Goal: Information Seeking & Learning: Learn about a topic

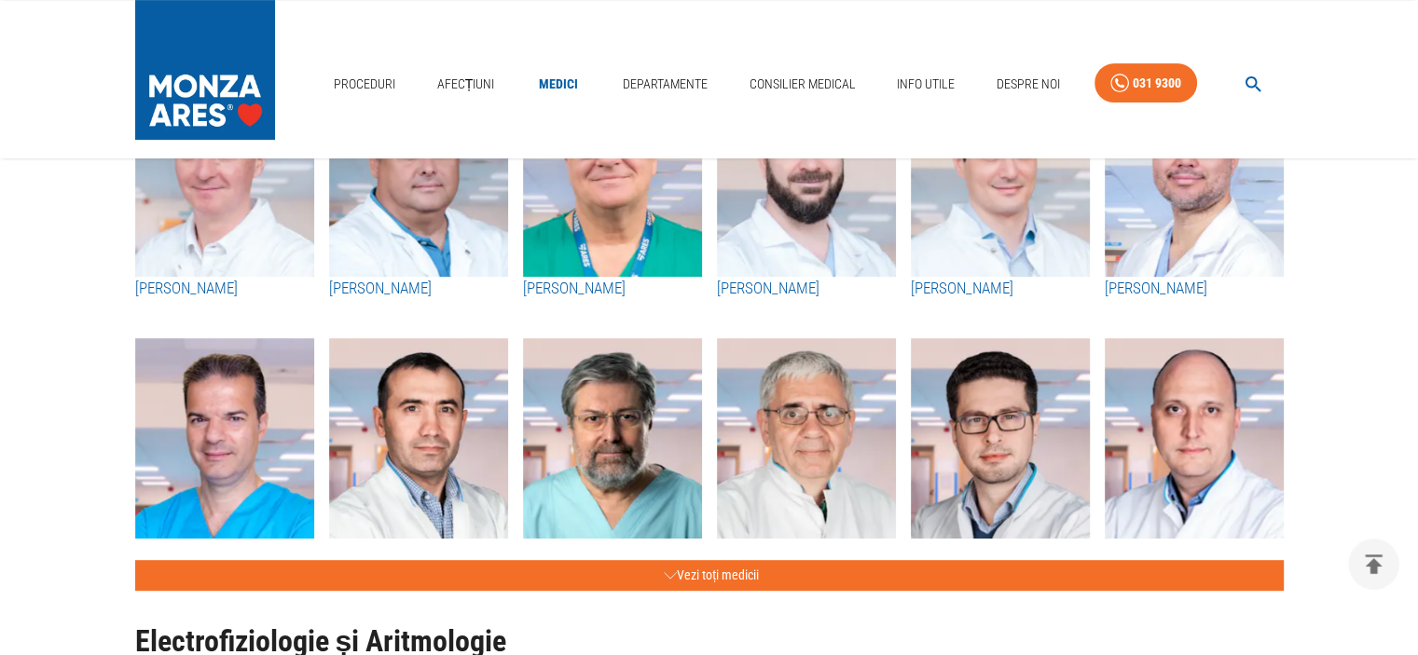
scroll to position [839, 0]
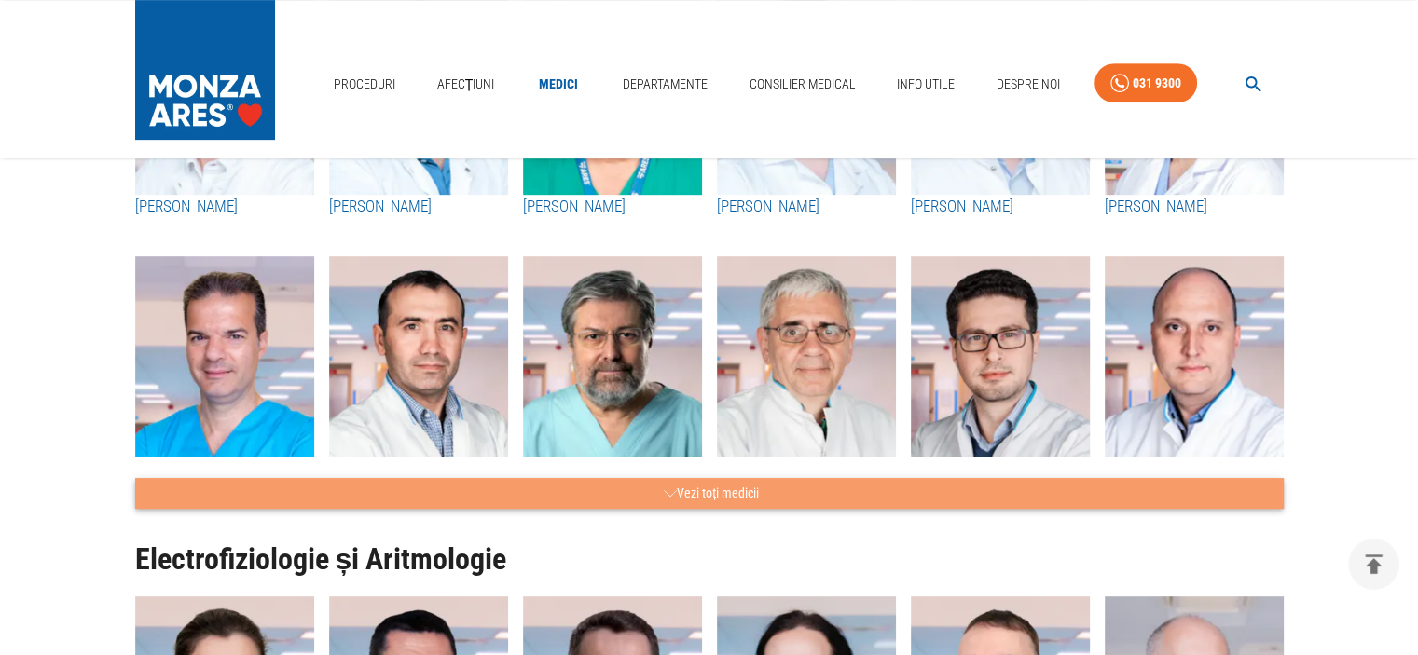
click at [665, 489] on icon "button" at bounding box center [670, 493] width 13 height 23
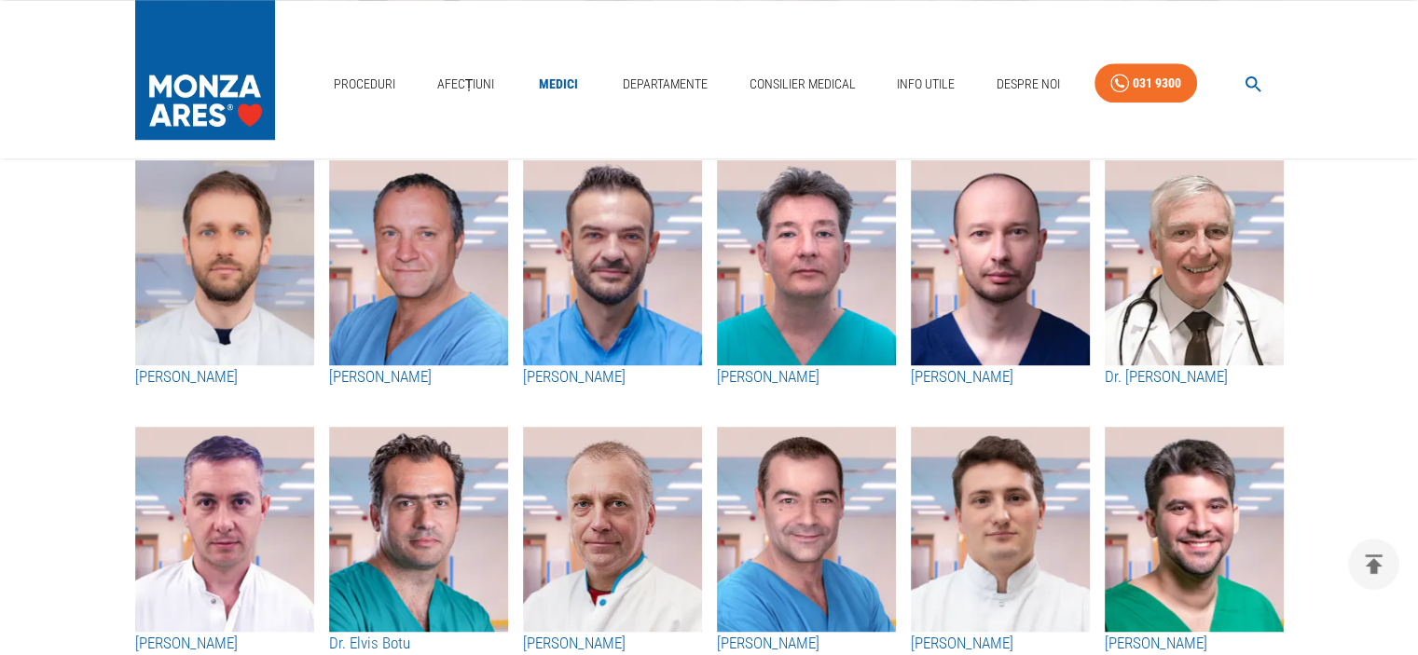
scroll to position [1678, 0]
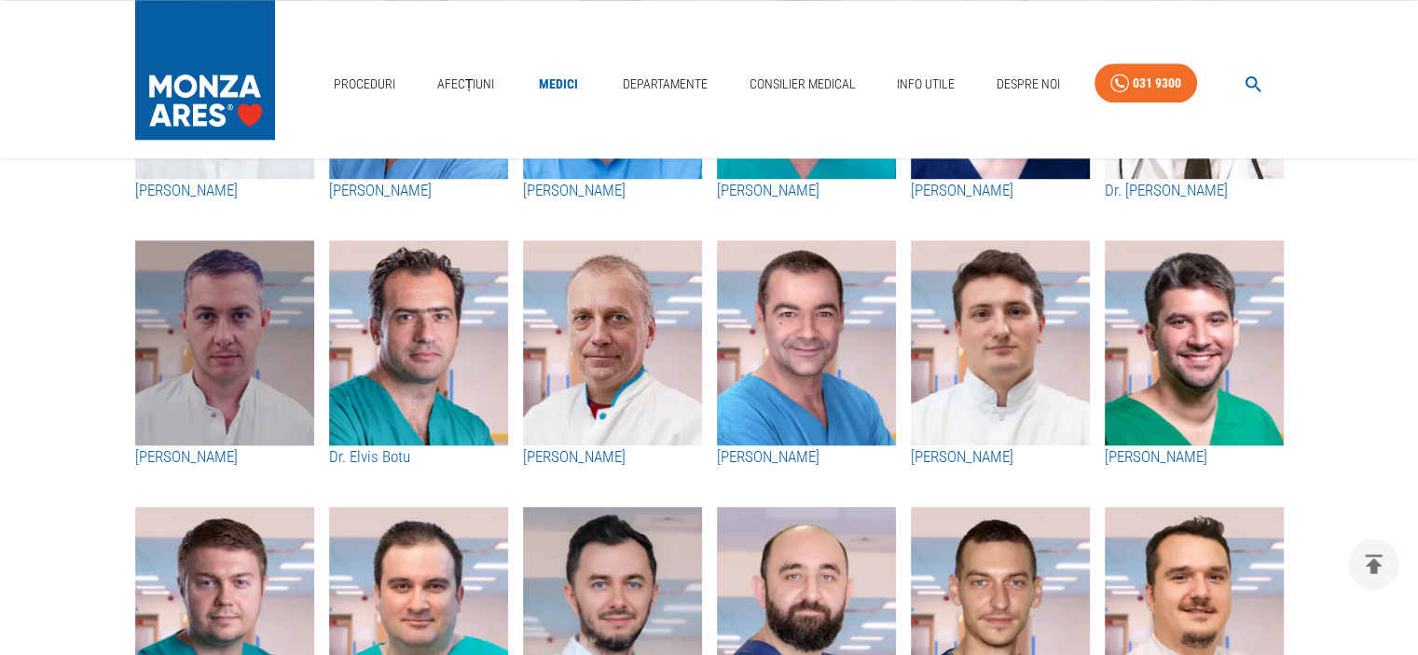
click at [206, 361] on img "button" at bounding box center [224, 343] width 179 height 205
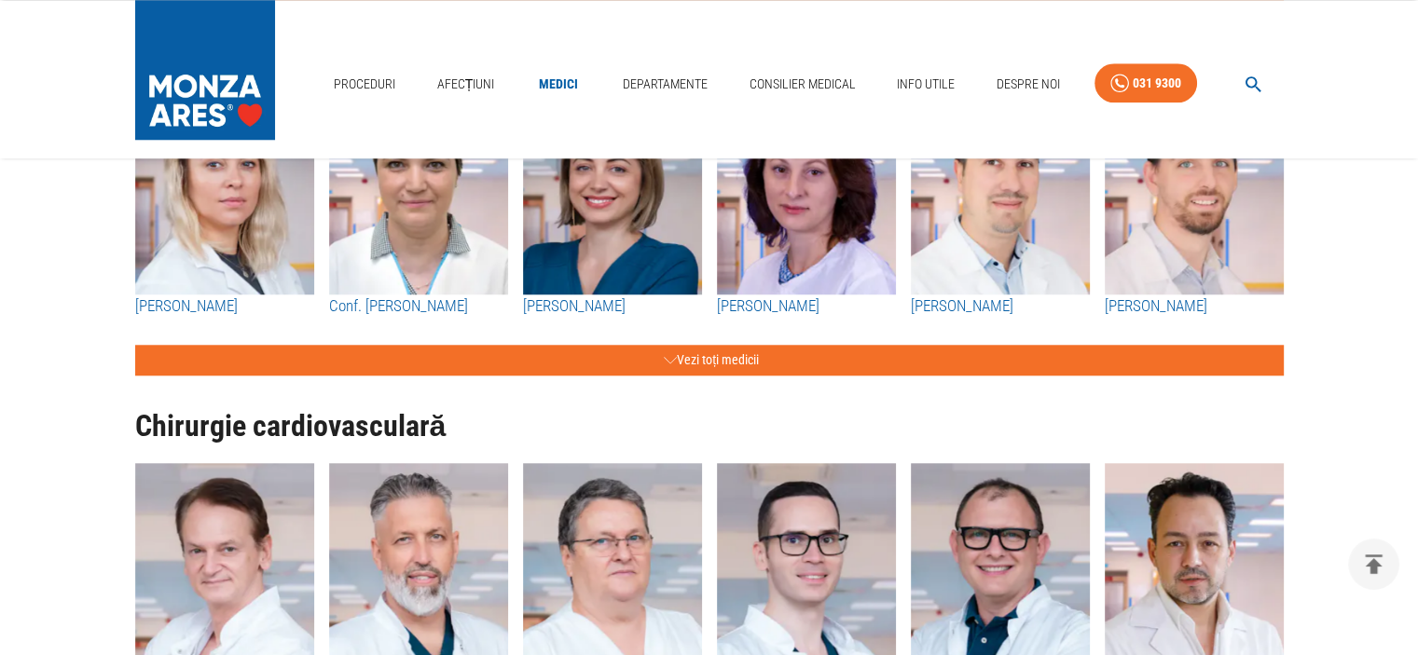
scroll to position [1958, 0]
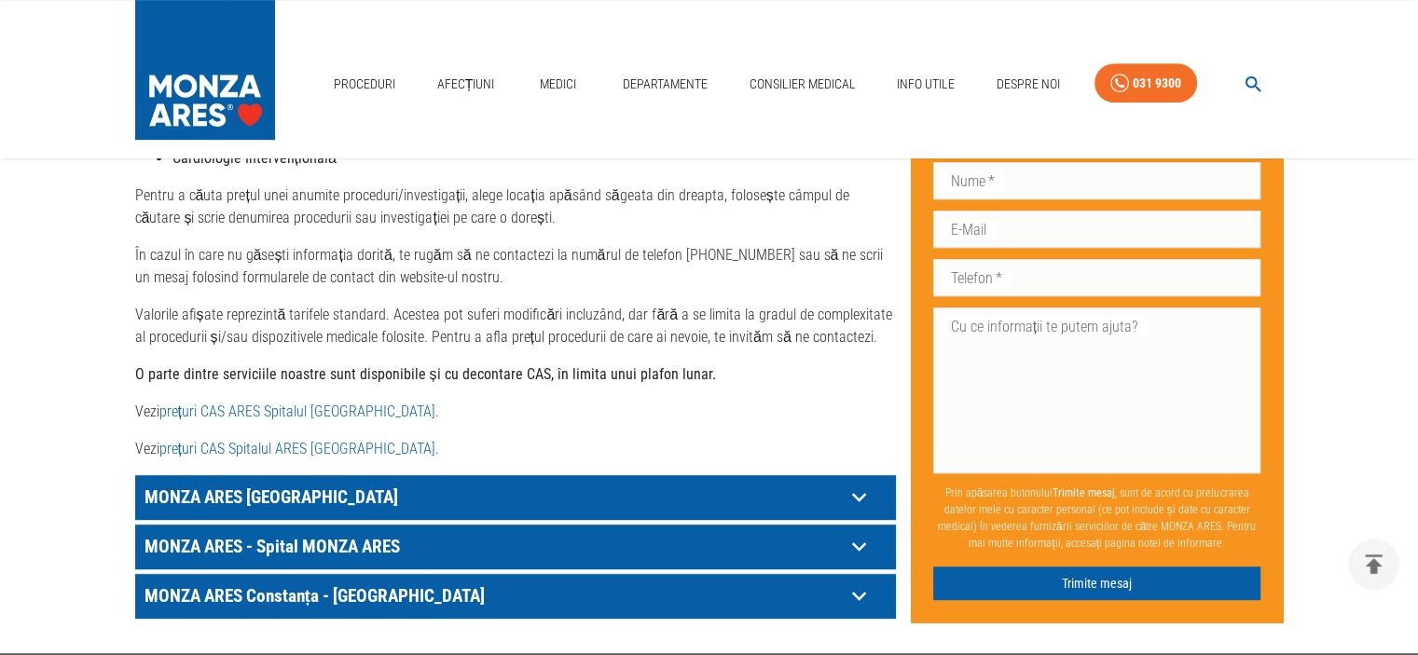
scroll to position [824, 0]
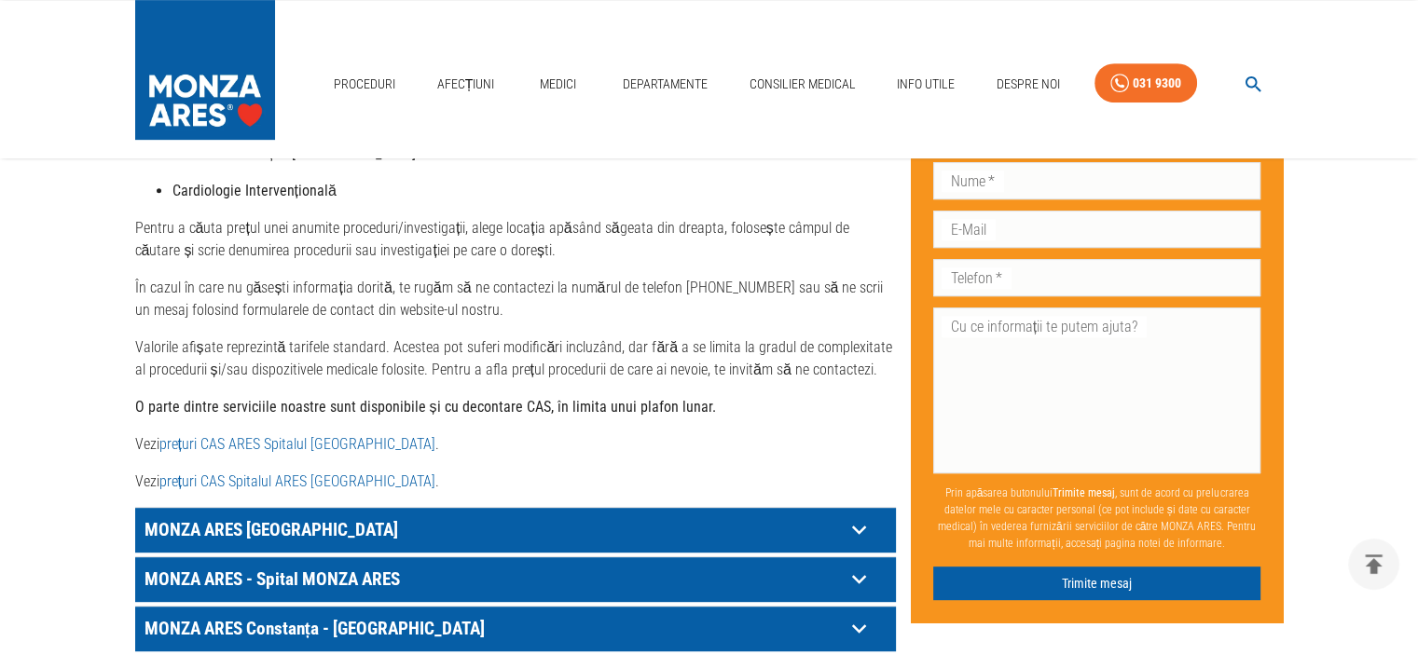
click at [246, 473] on link "prețuri CAS Spitalul ARES Cluj- Napoca" at bounding box center [297, 482] width 276 height 18
click at [227, 435] on link "prețuri CAS ARES Spitalul Monza" at bounding box center [297, 444] width 276 height 18
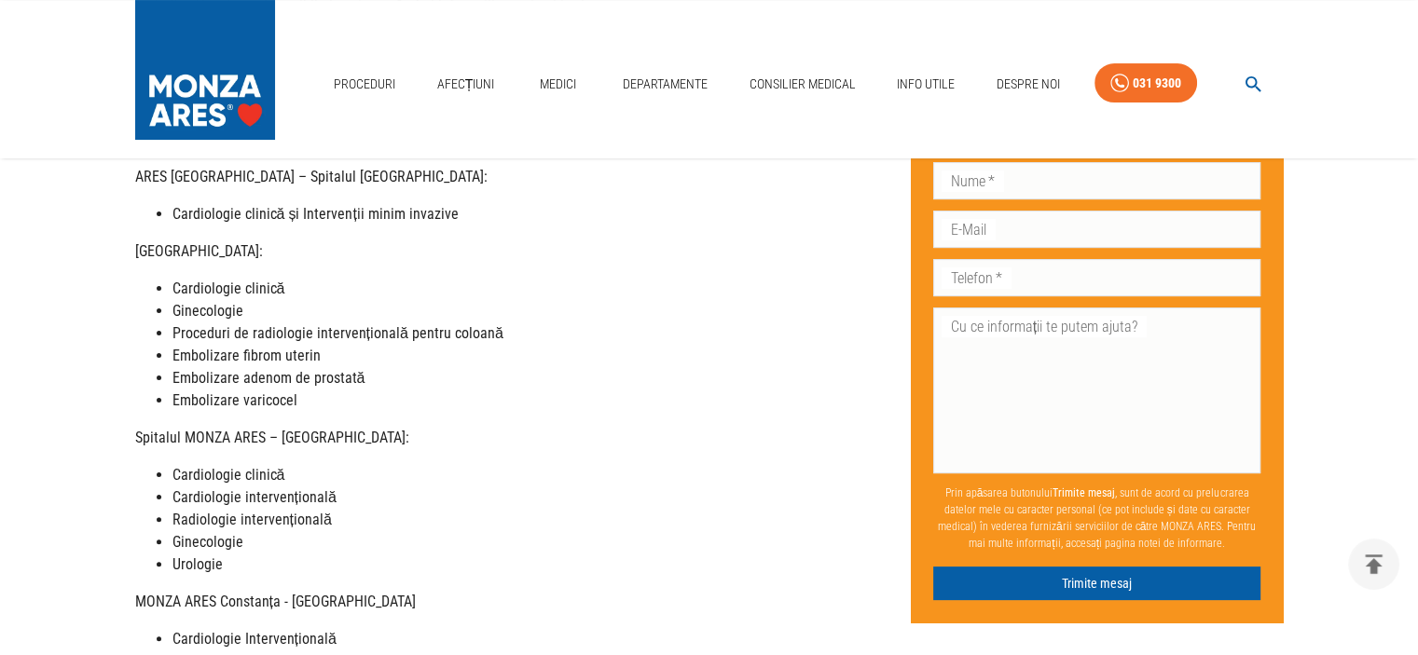
scroll to position [265, 0]
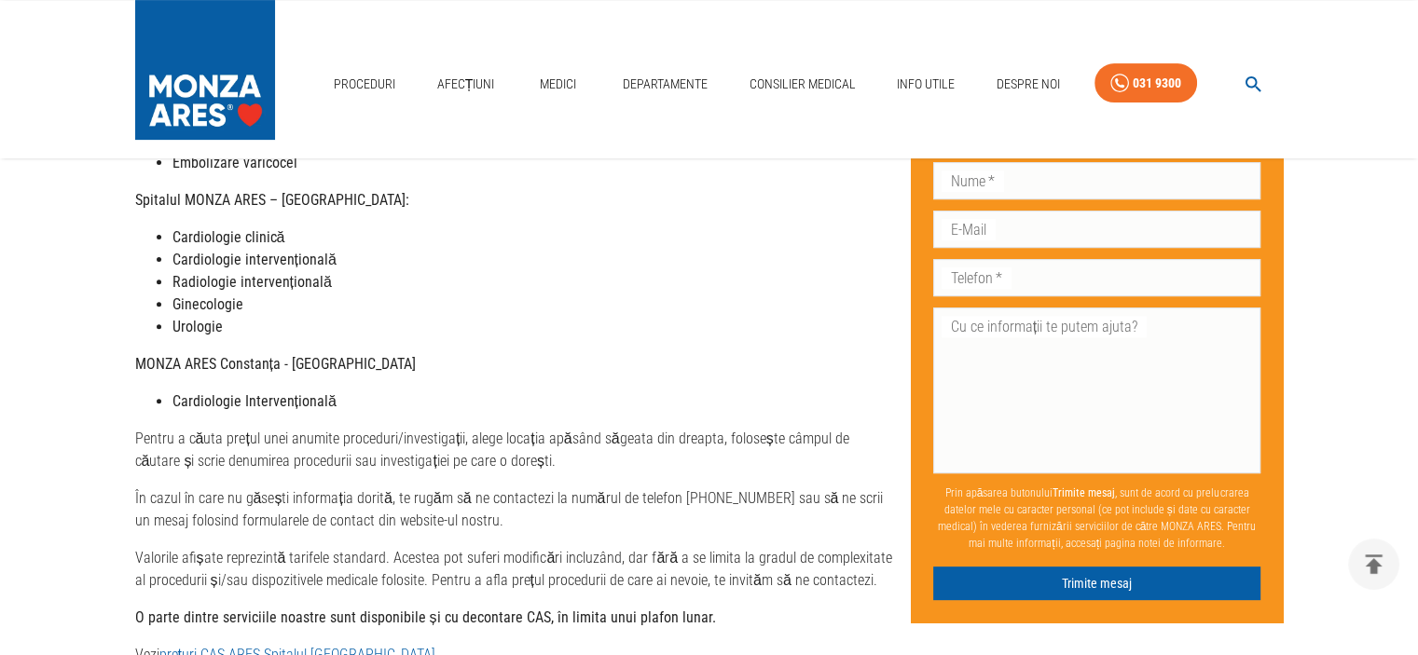
scroll to position [932, 0]
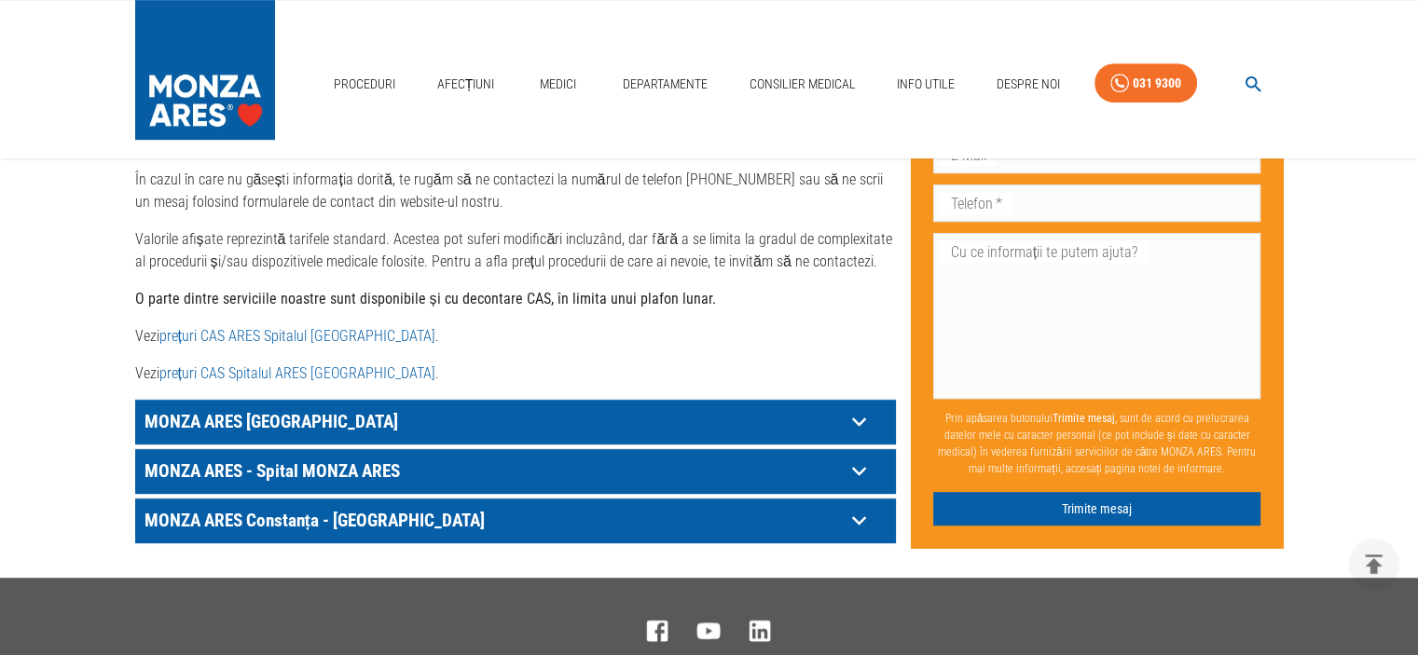
click at [854, 457] on icon at bounding box center [859, 471] width 29 height 29
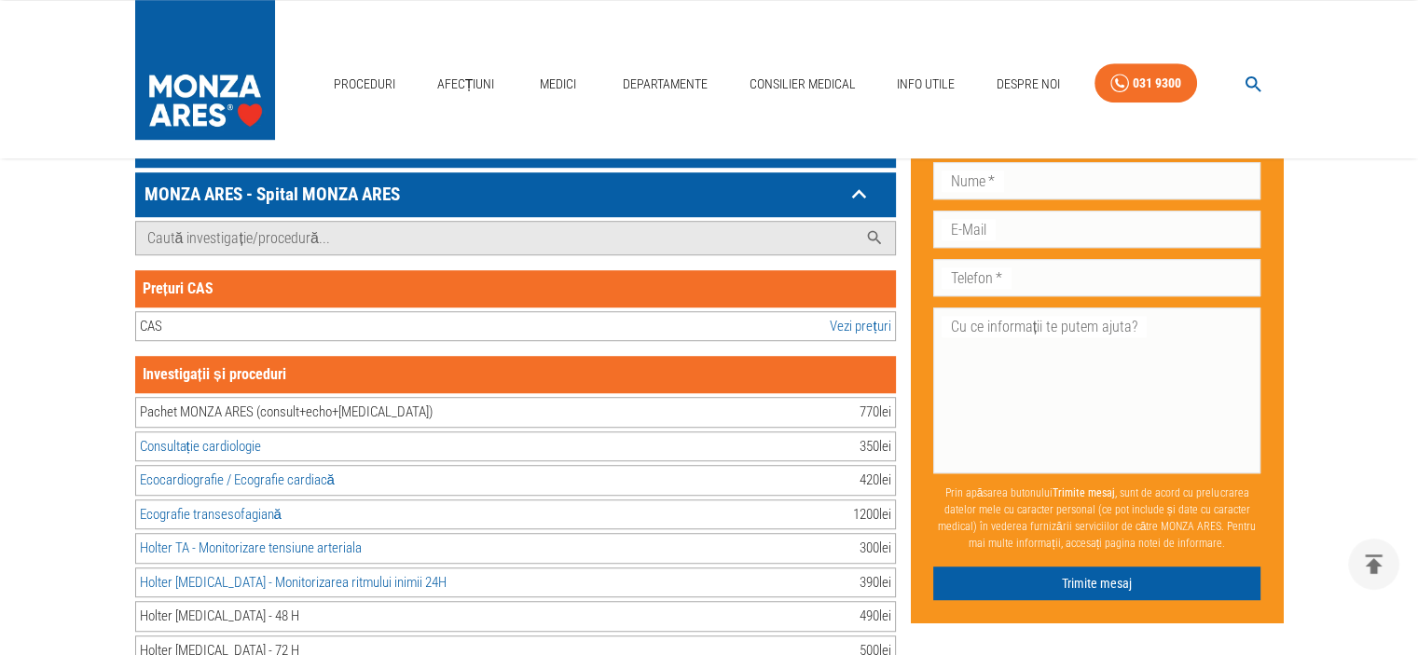
scroll to position [1212, 0]
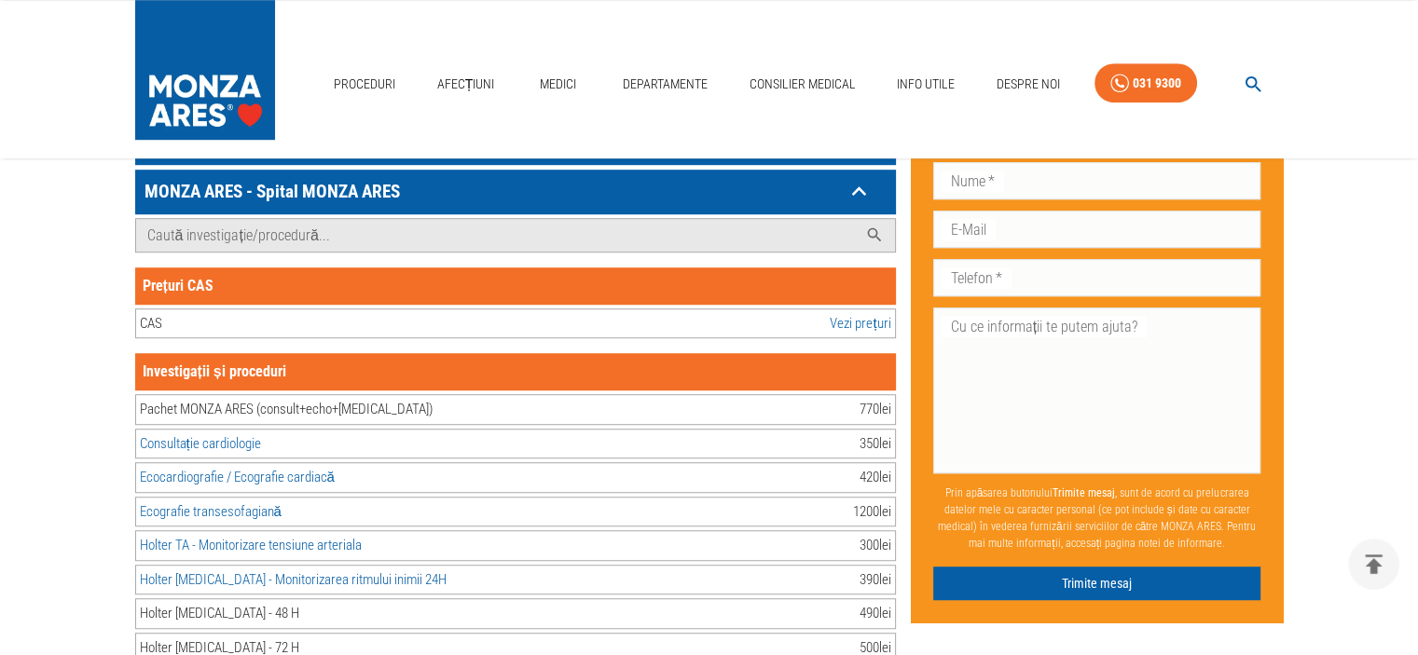
click at [858, 313] on link "Vezi prețuri" at bounding box center [860, 323] width 61 height 21
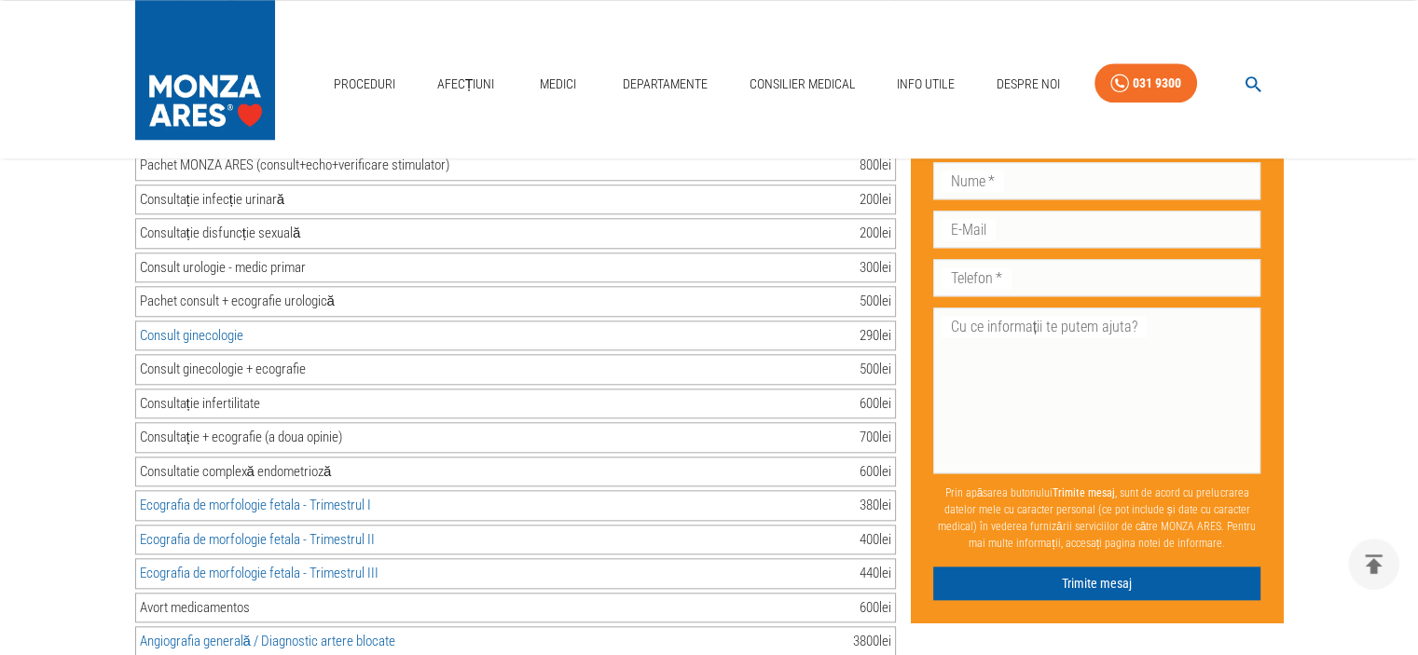
scroll to position [2051, 0]
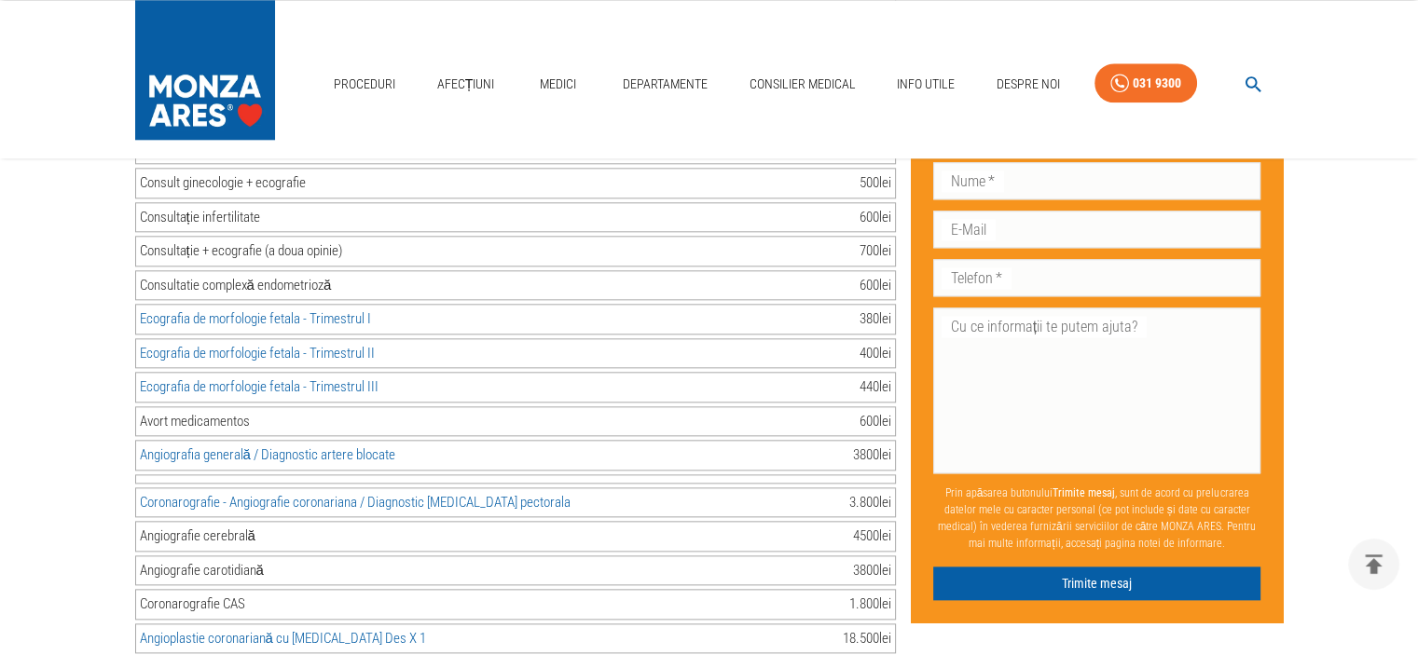
click at [391, 447] on link "Angiografia generală / Diagnostic artere blocate" at bounding box center [267, 455] width 255 height 17
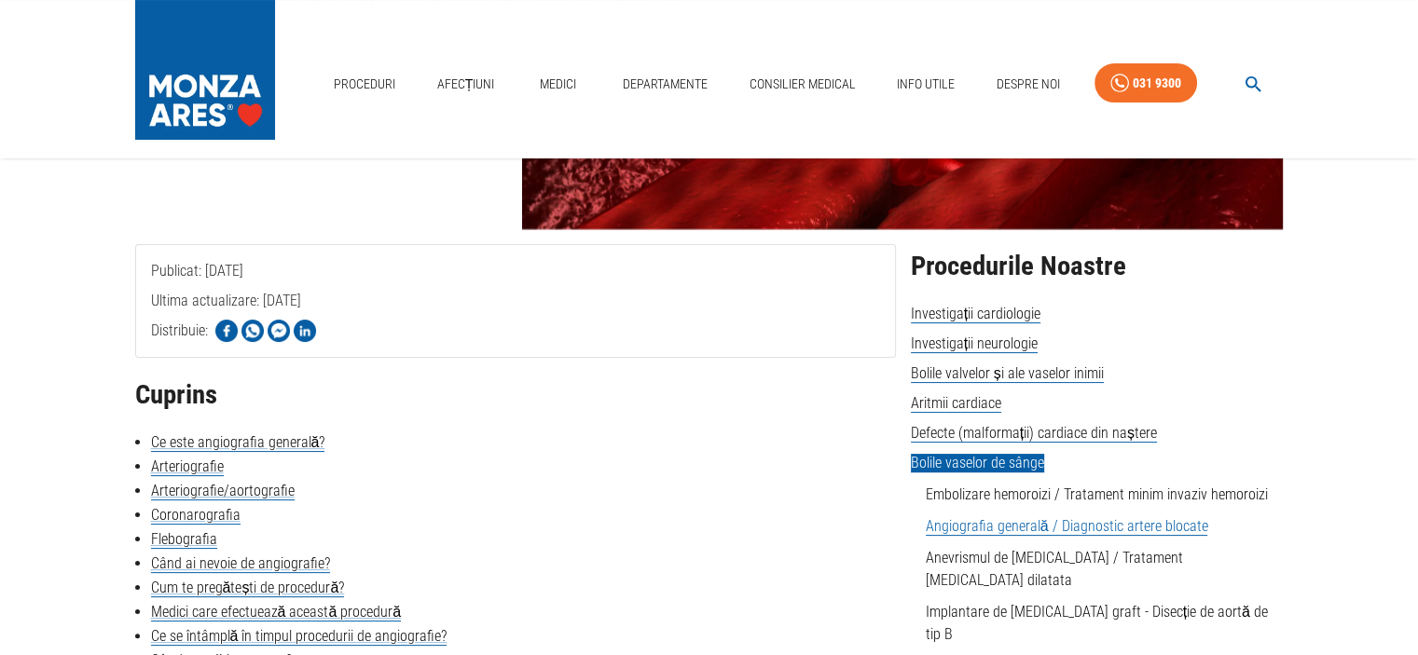
scroll to position [466, 0]
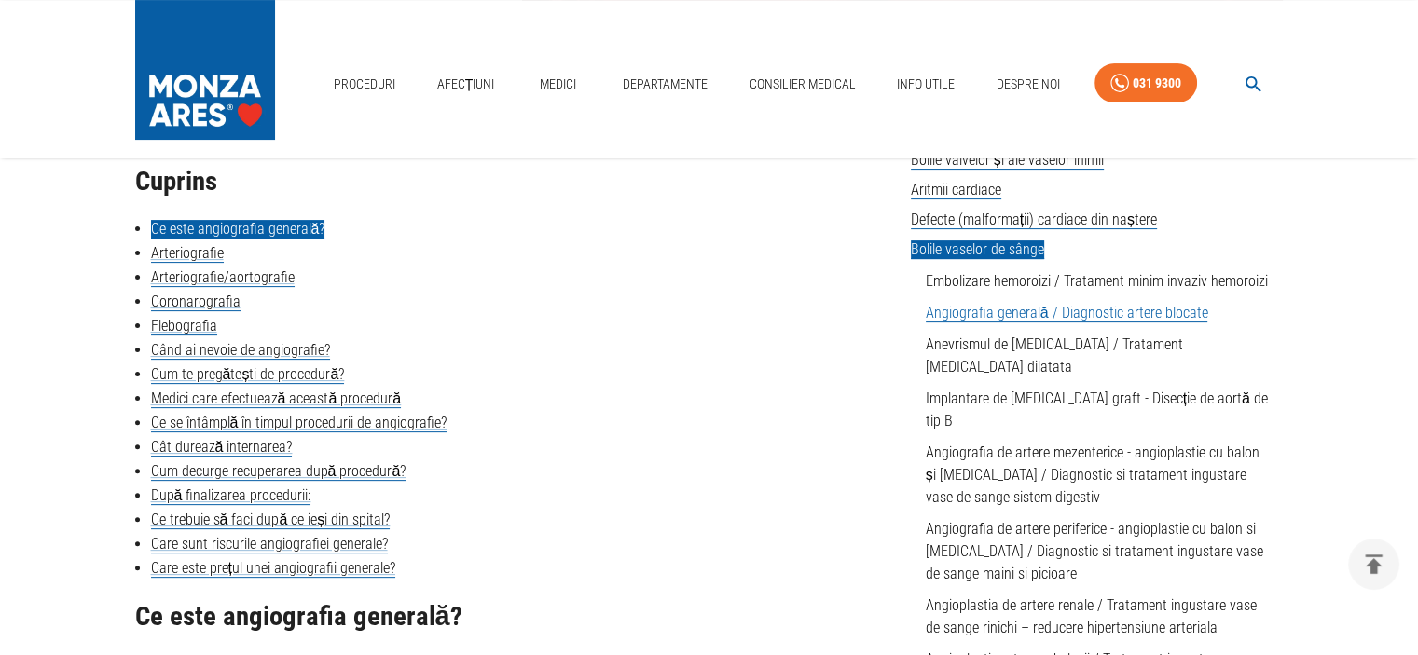
click at [242, 234] on link "Ce este angiografia generală?" at bounding box center [238, 229] width 174 height 19
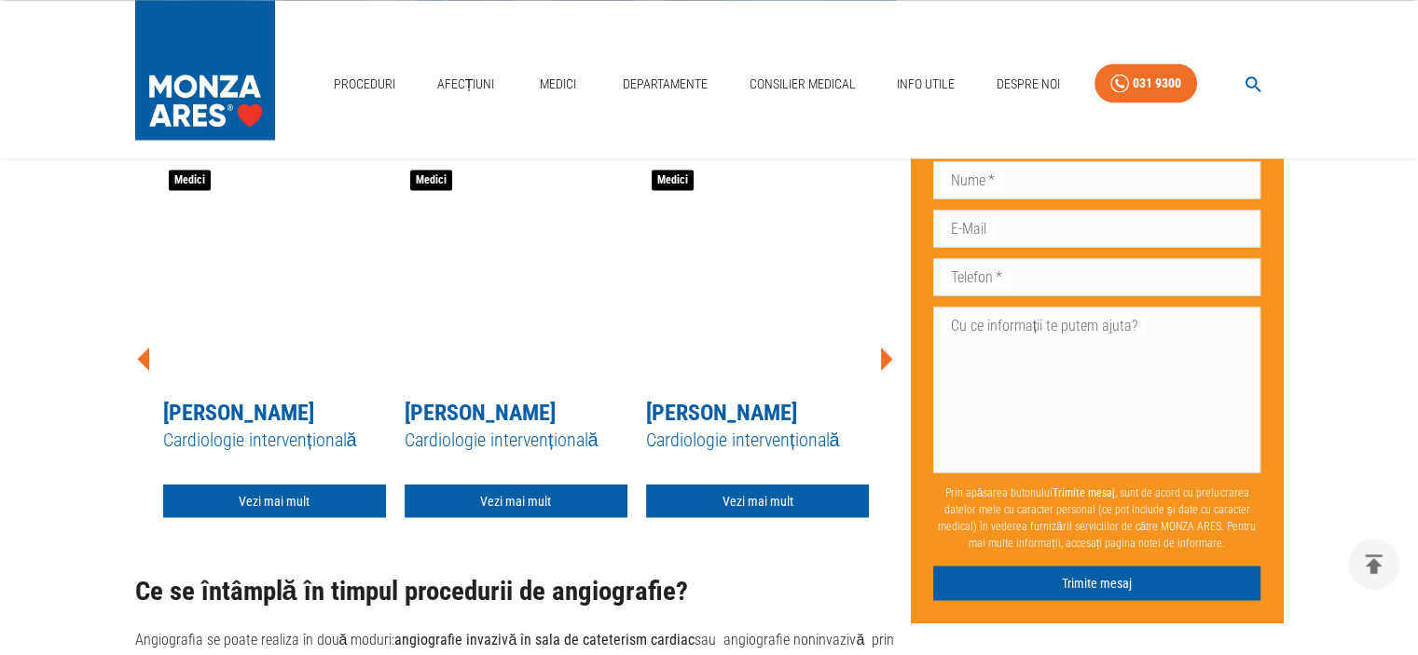
scroll to position [3137, 0]
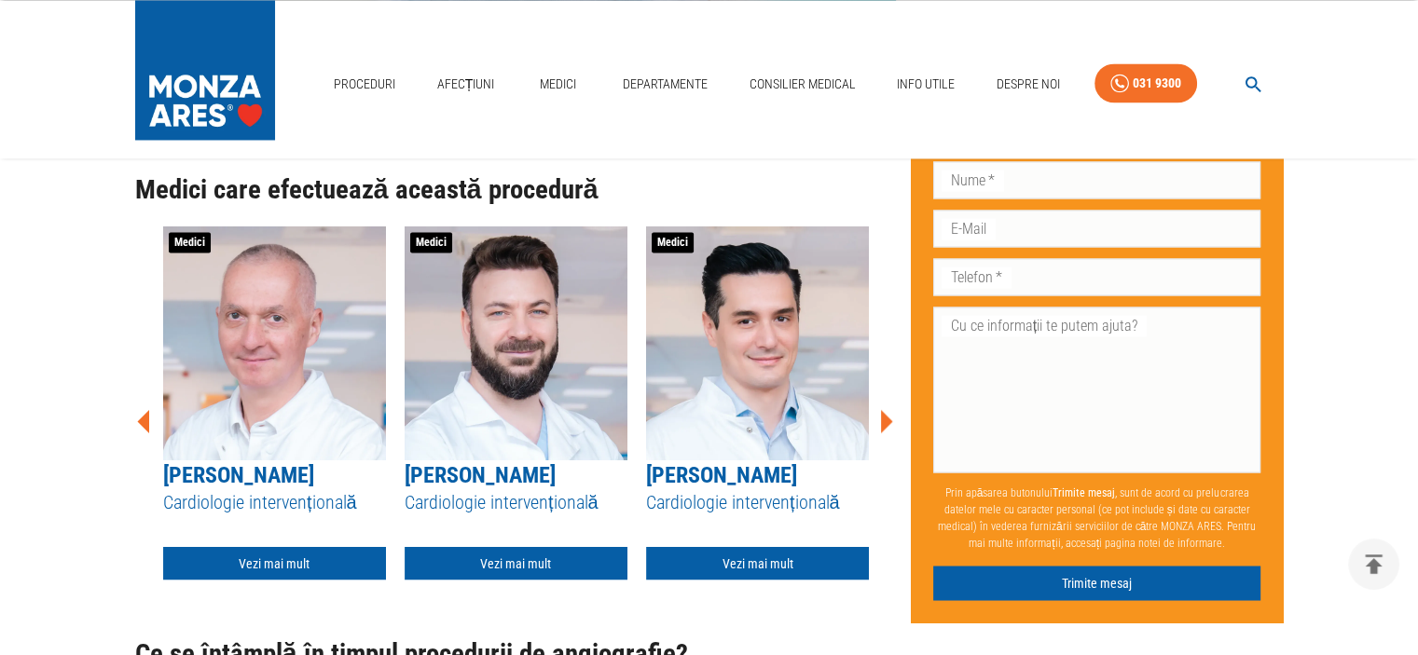
click at [884, 417] on icon at bounding box center [887, 421] width 12 height 23
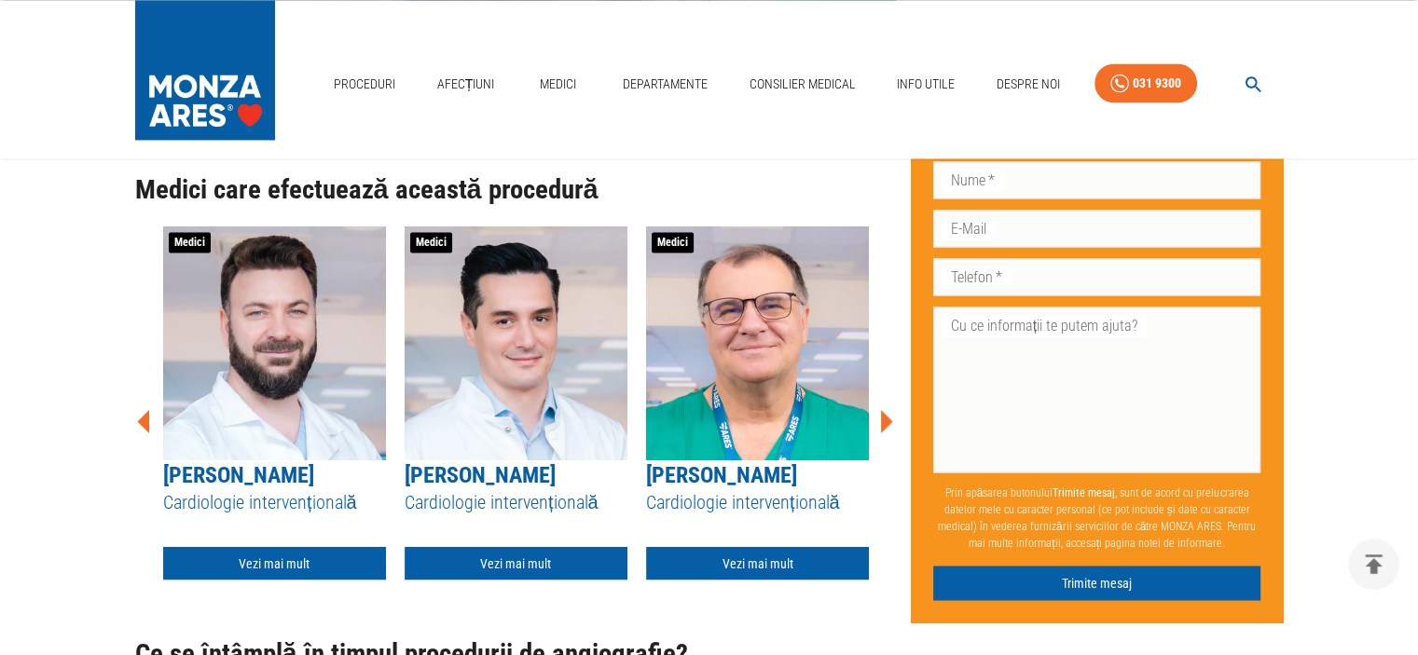
click at [884, 417] on icon at bounding box center [887, 421] width 12 height 23
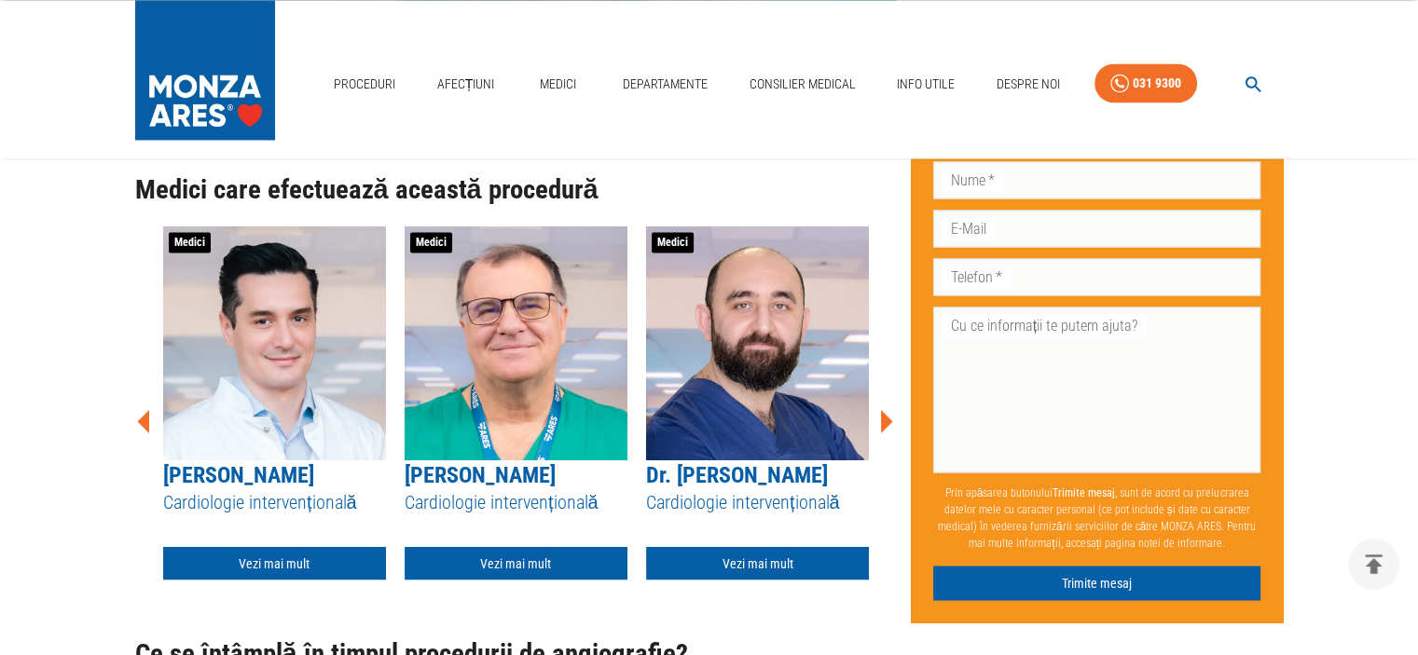
click at [884, 417] on icon at bounding box center [887, 421] width 12 height 23
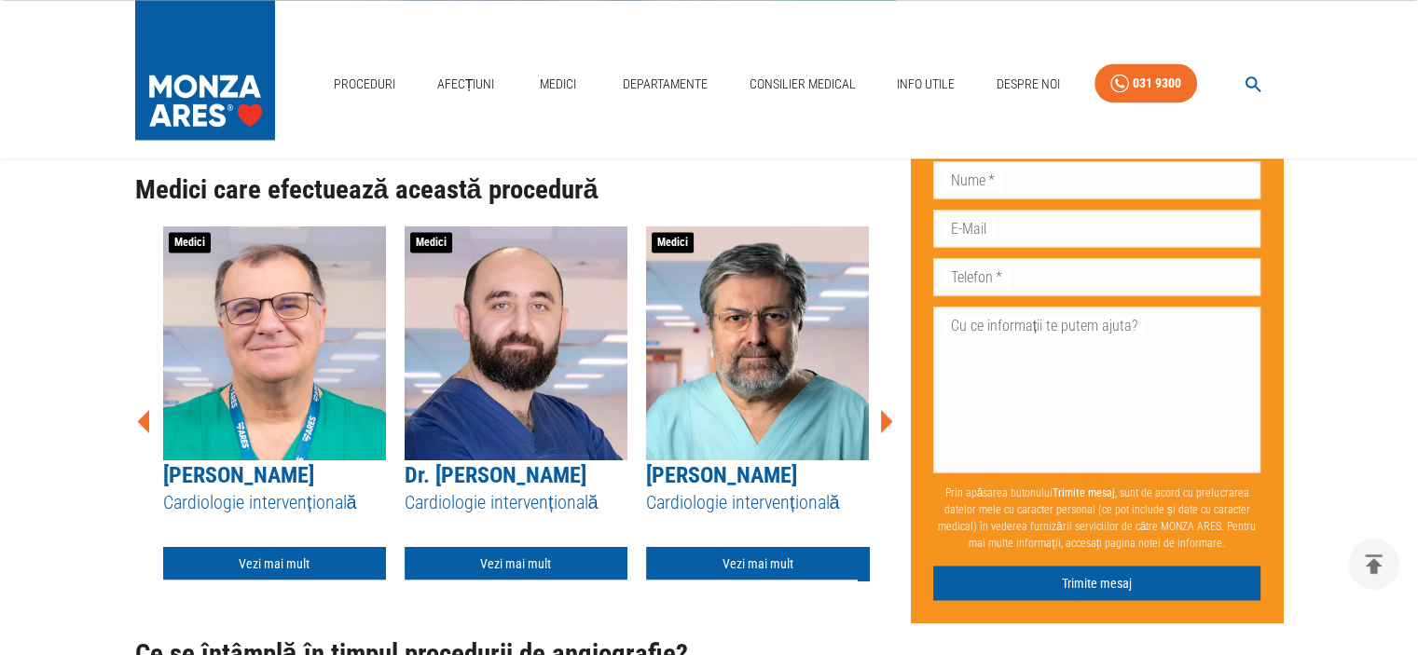
click at [884, 417] on icon at bounding box center [887, 421] width 12 height 23
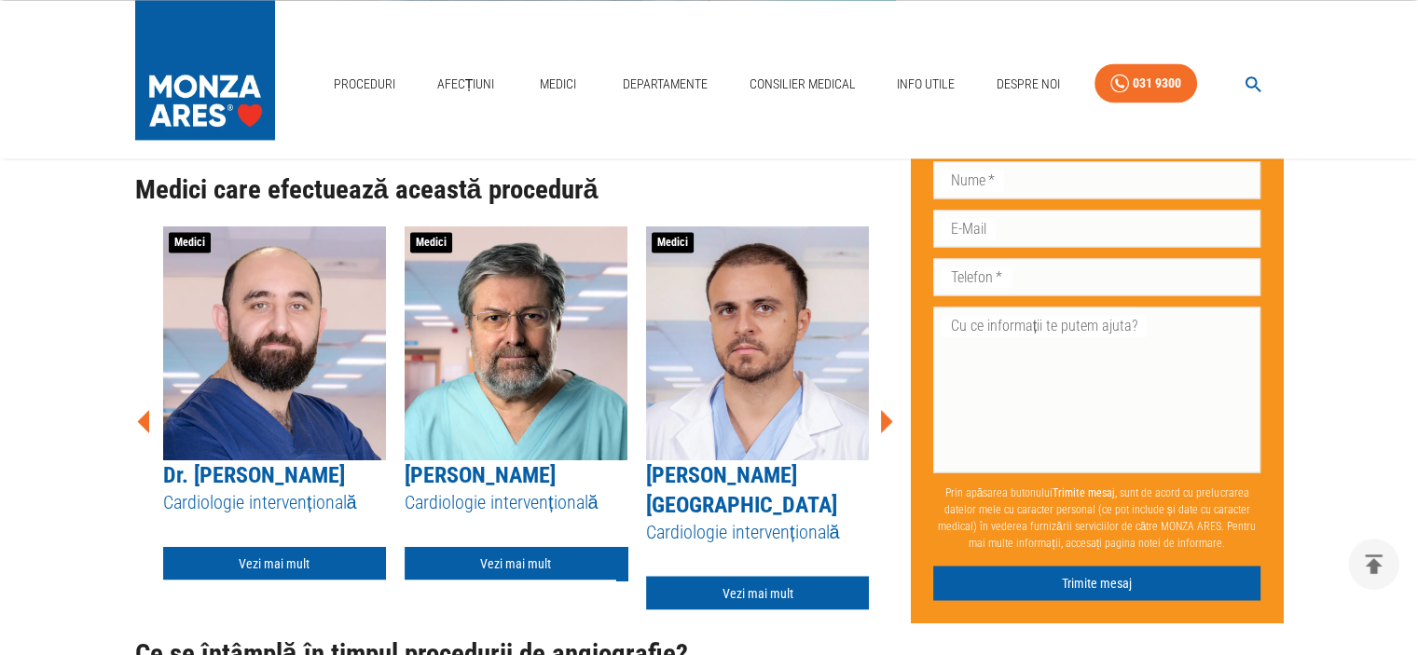
click at [884, 417] on icon at bounding box center [887, 421] width 12 height 23
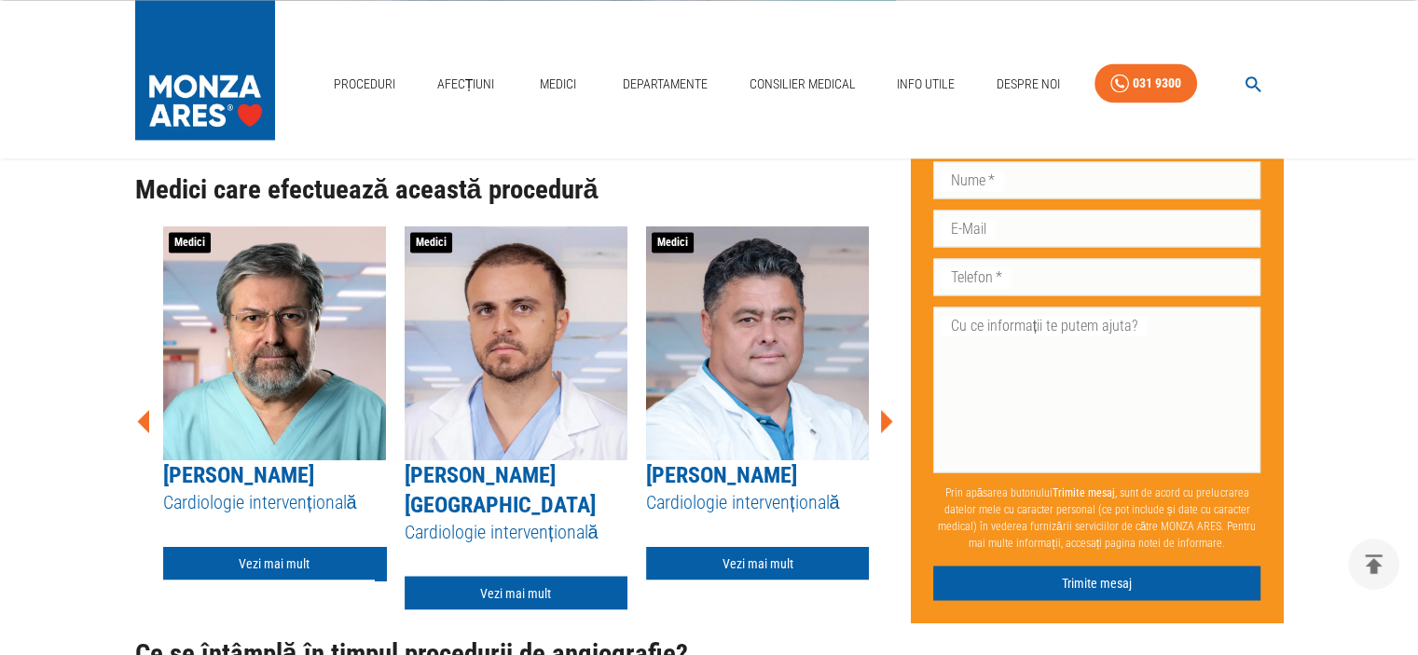
click at [884, 417] on icon at bounding box center [887, 421] width 12 height 23
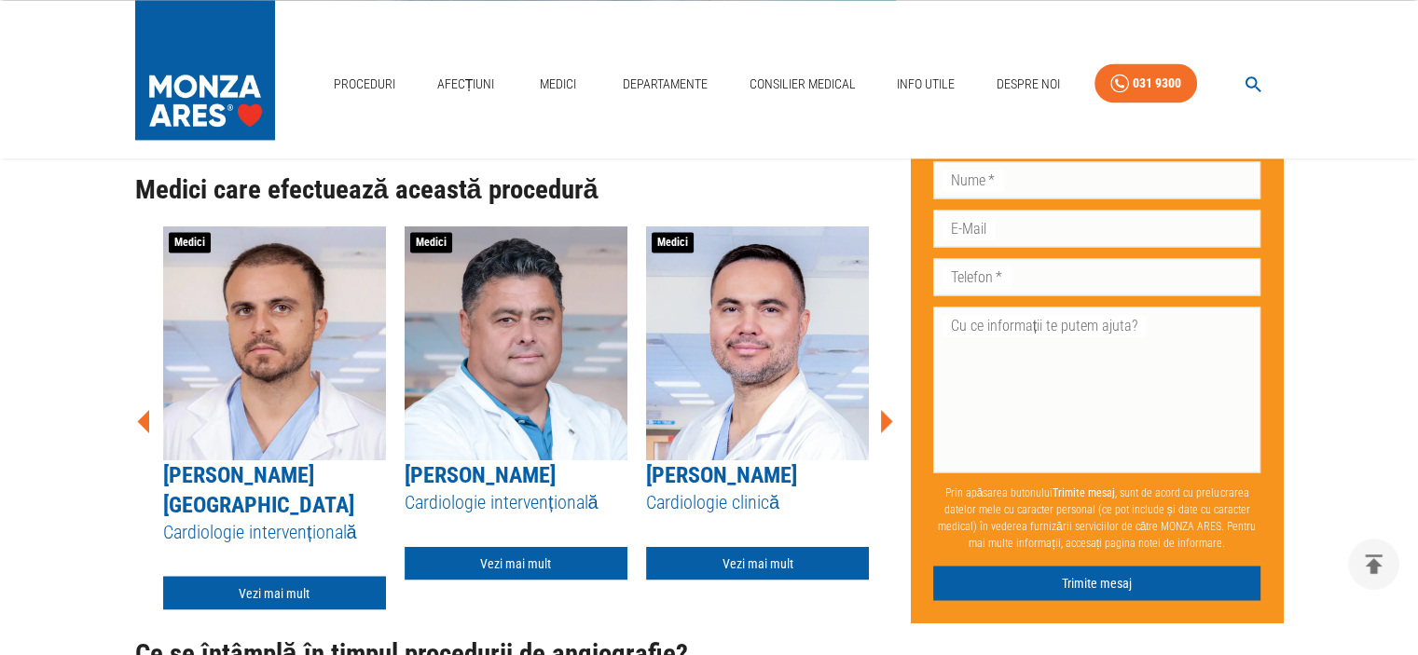
click at [884, 417] on icon at bounding box center [887, 421] width 12 height 23
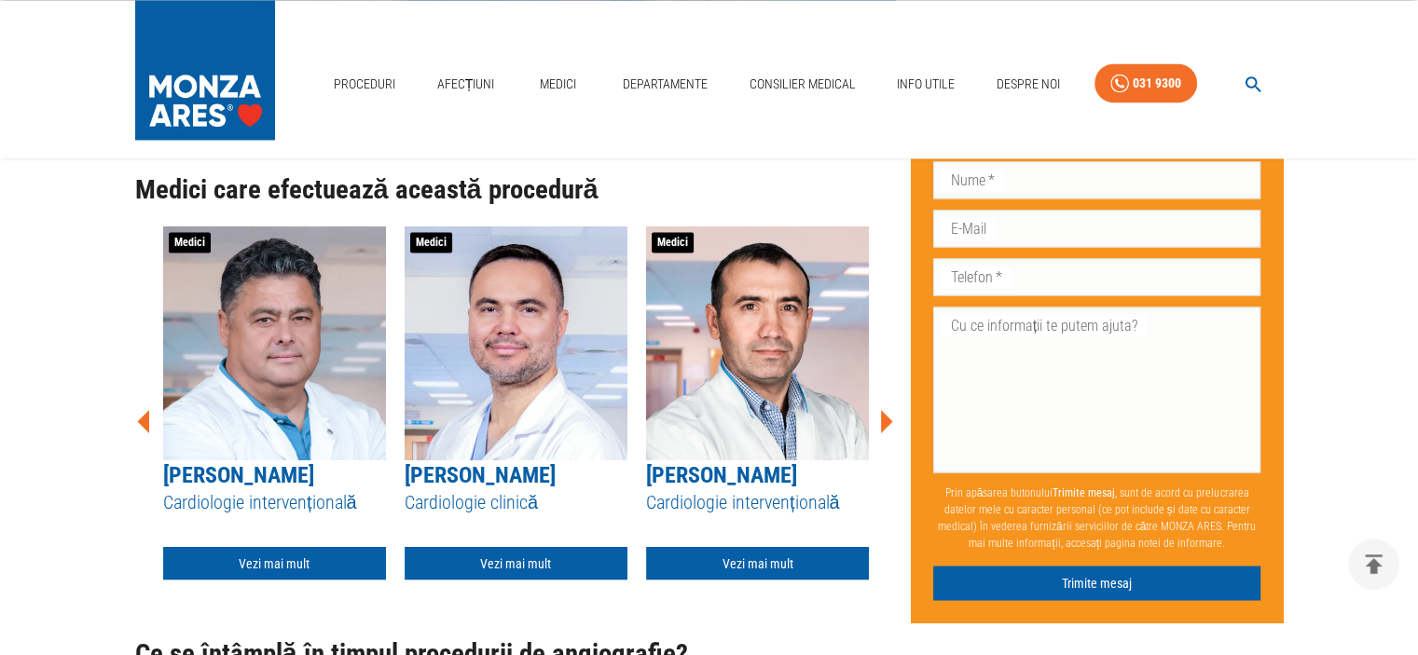
click at [884, 417] on icon at bounding box center [887, 421] width 12 height 23
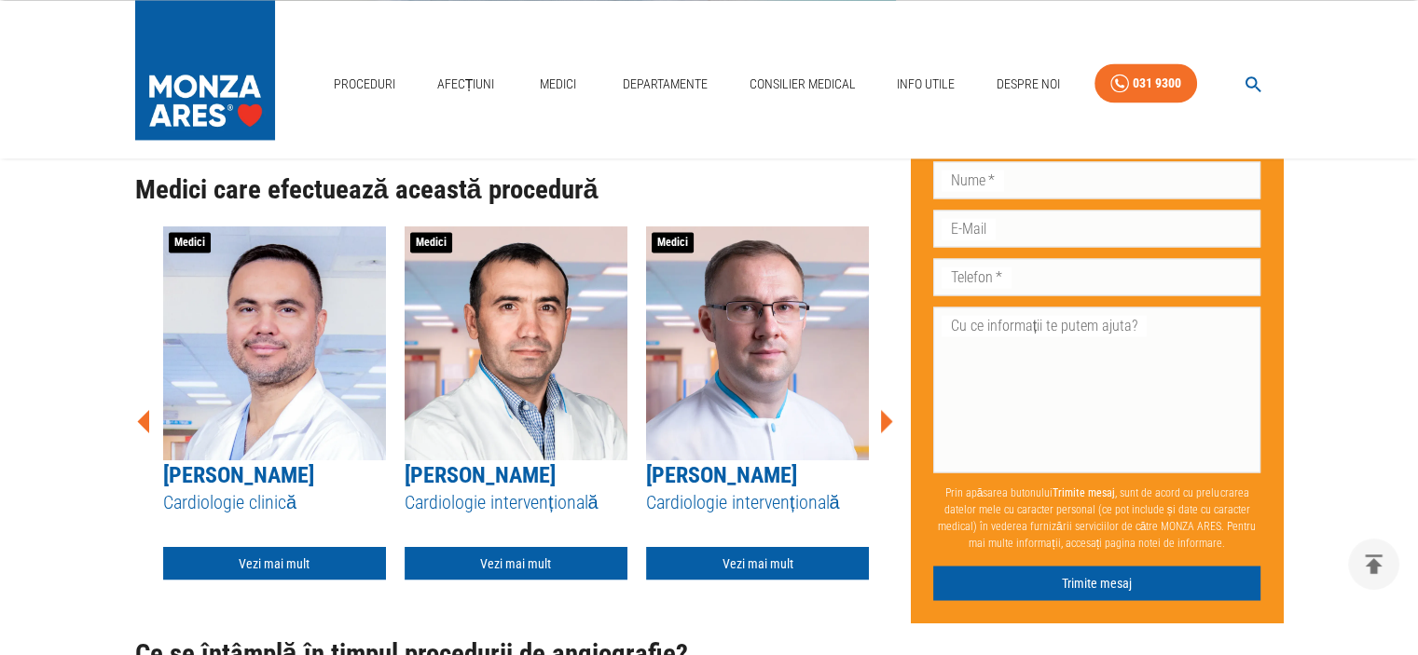
click at [884, 417] on icon at bounding box center [887, 421] width 12 height 23
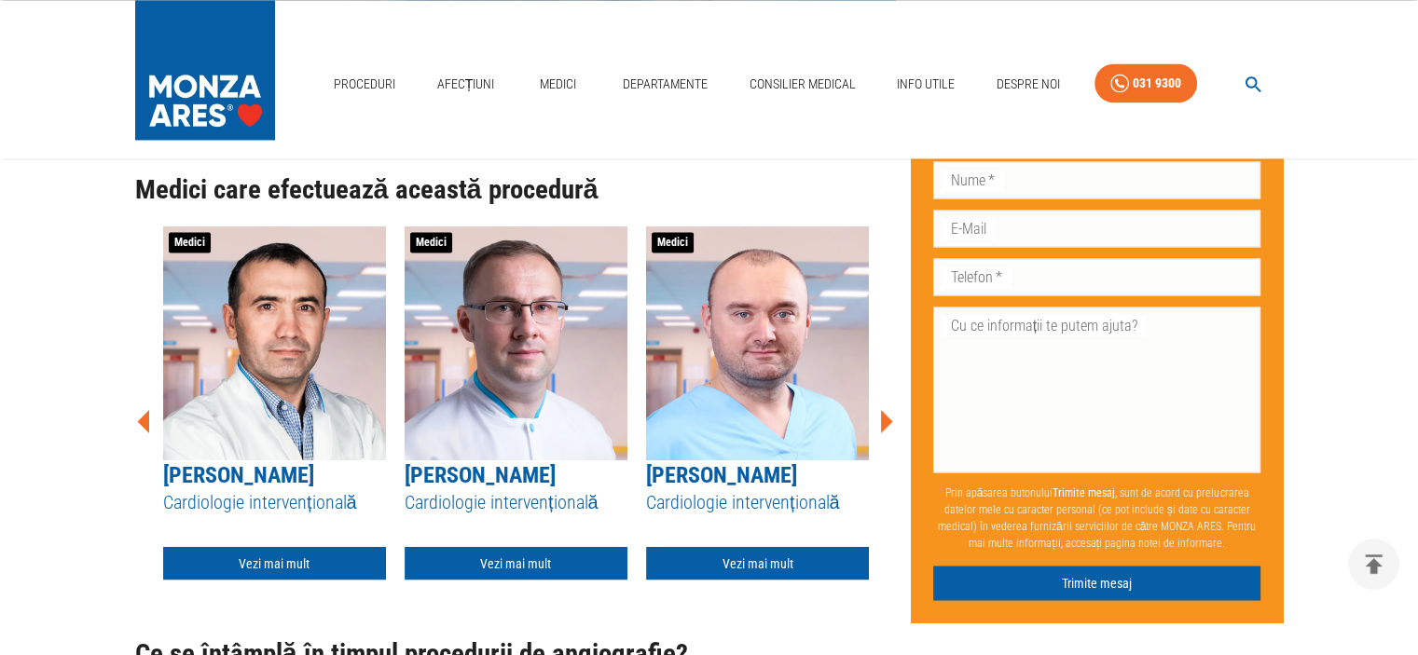
click at [884, 417] on icon at bounding box center [887, 421] width 12 height 23
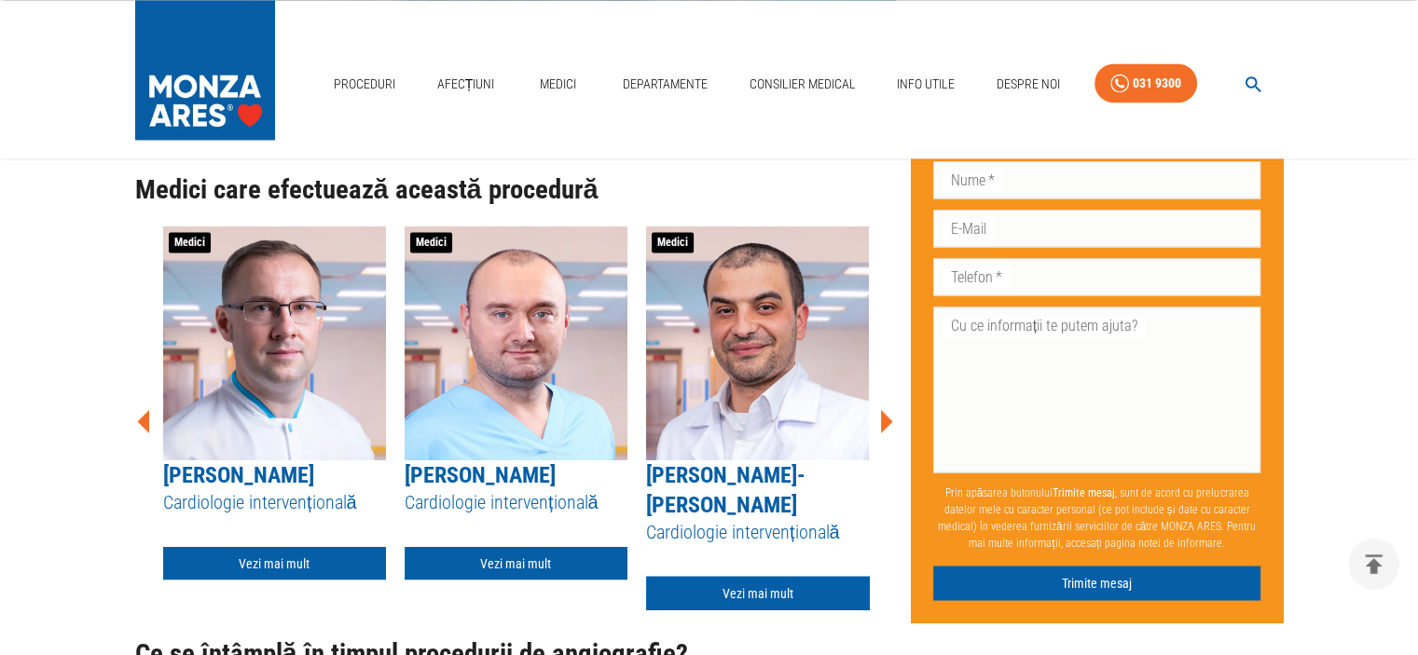
click at [884, 417] on icon at bounding box center [887, 421] width 12 height 23
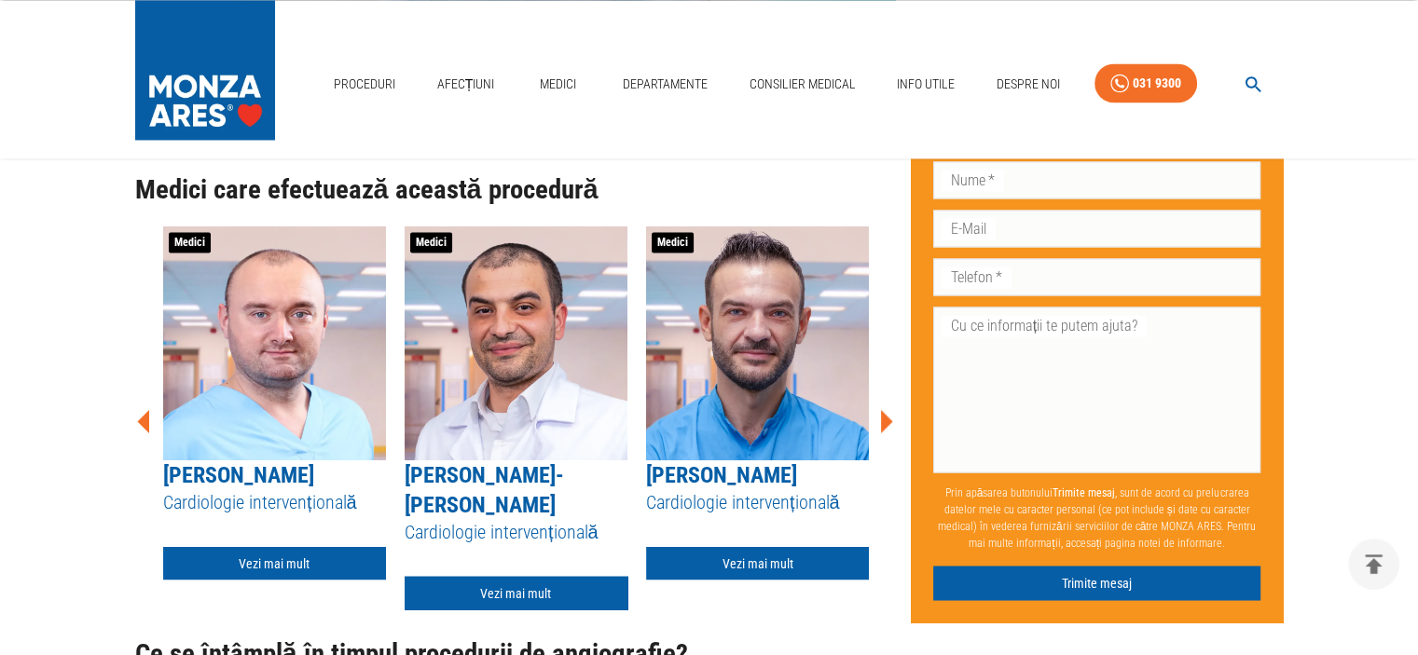
click at [884, 417] on icon at bounding box center [887, 421] width 12 height 23
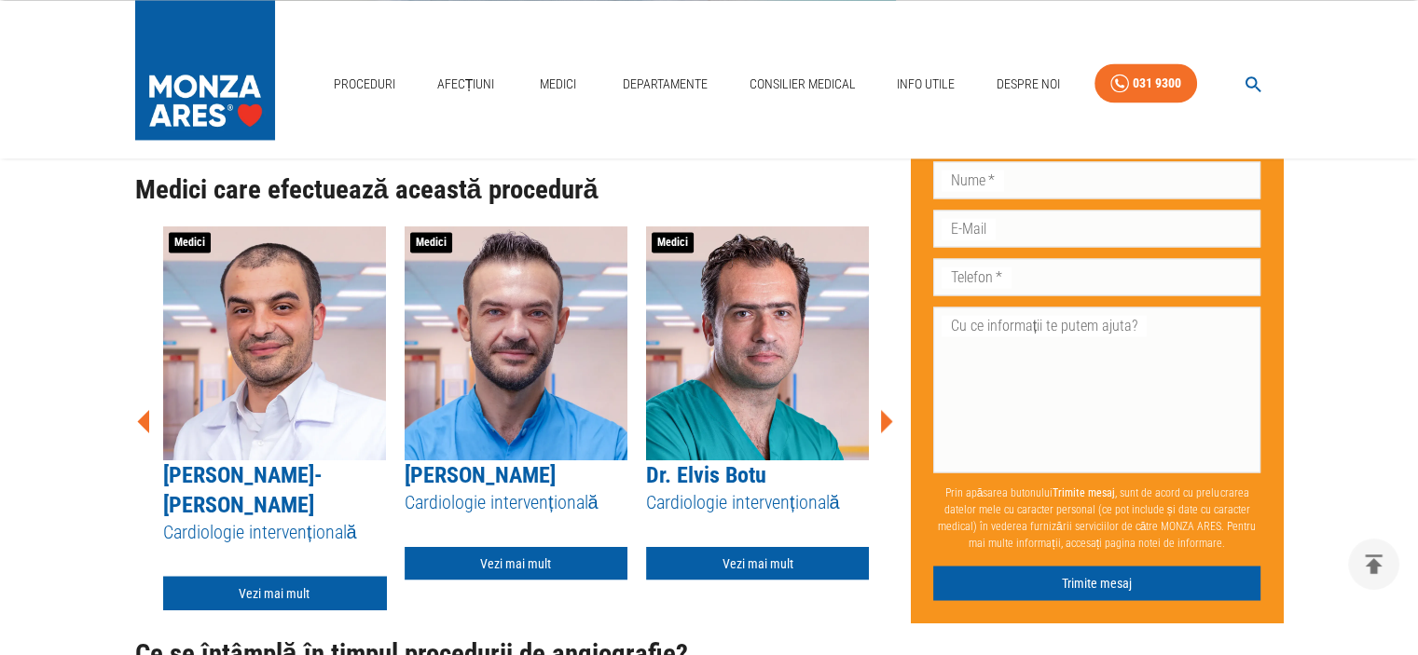
click at [884, 417] on icon at bounding box center [887, 421] width 12 height 23
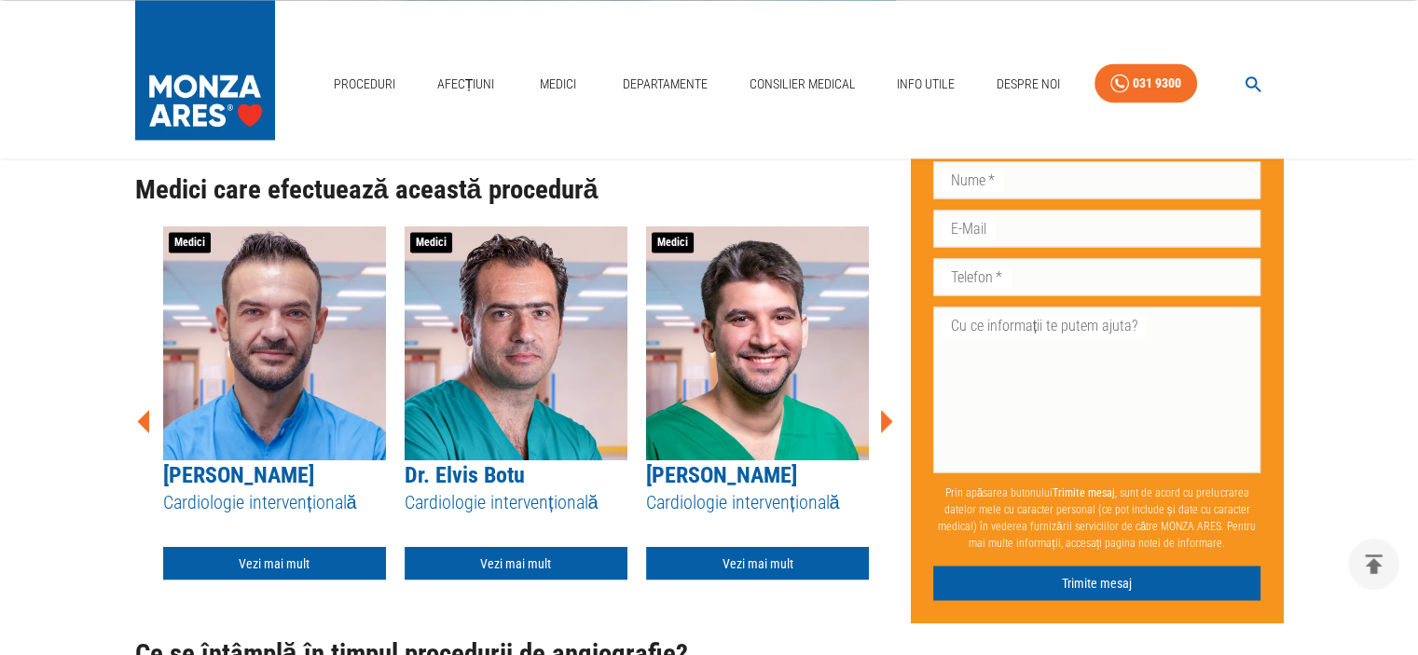
click at [884, 417] on icon at bounding box center [887, 421] width 12 height 23
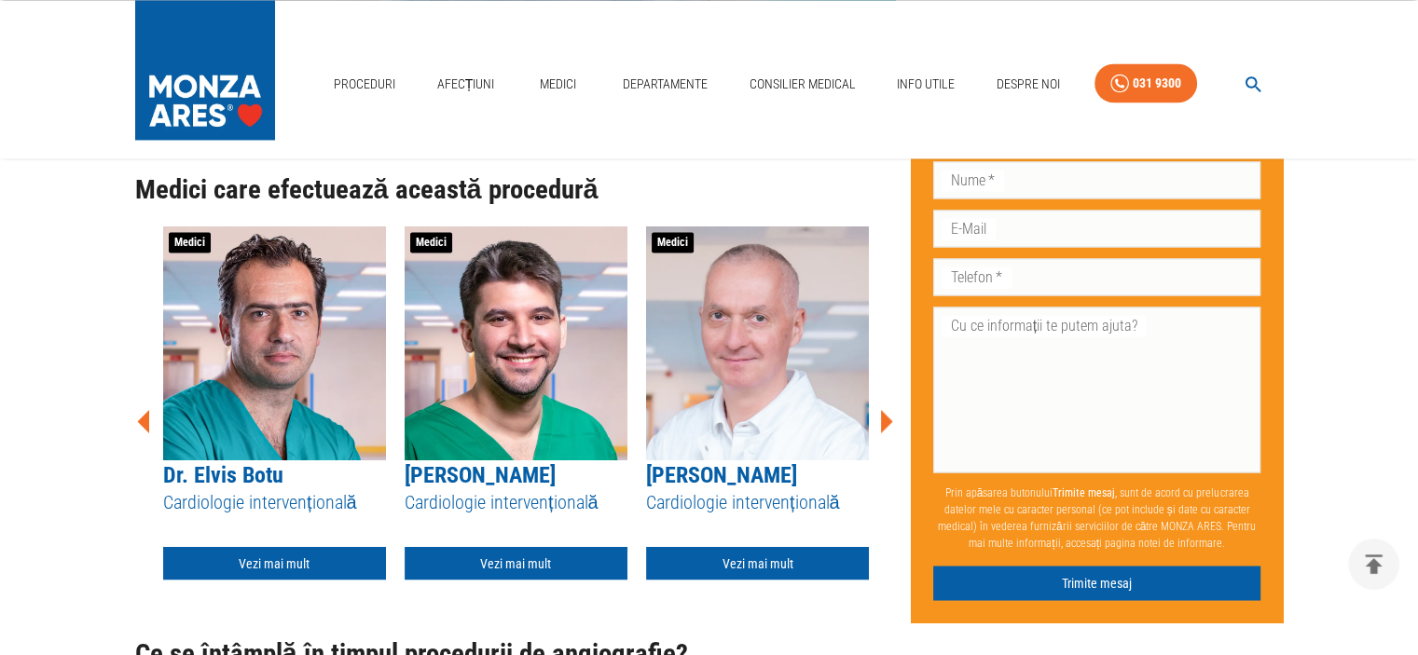
click at [884, 417] on icon at bounding box center [887, 421] width 12 height 23
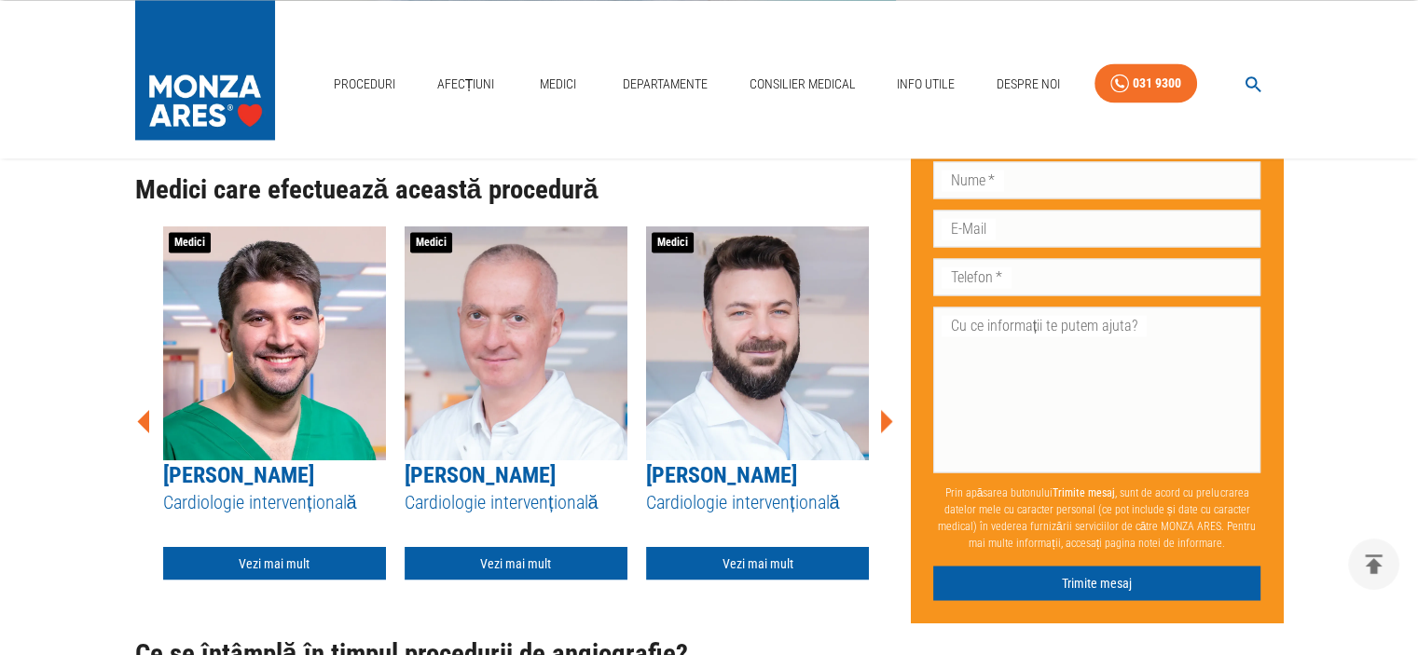
click at [884, 417] on icon at bounding box center [887, 421] width 12 height 23
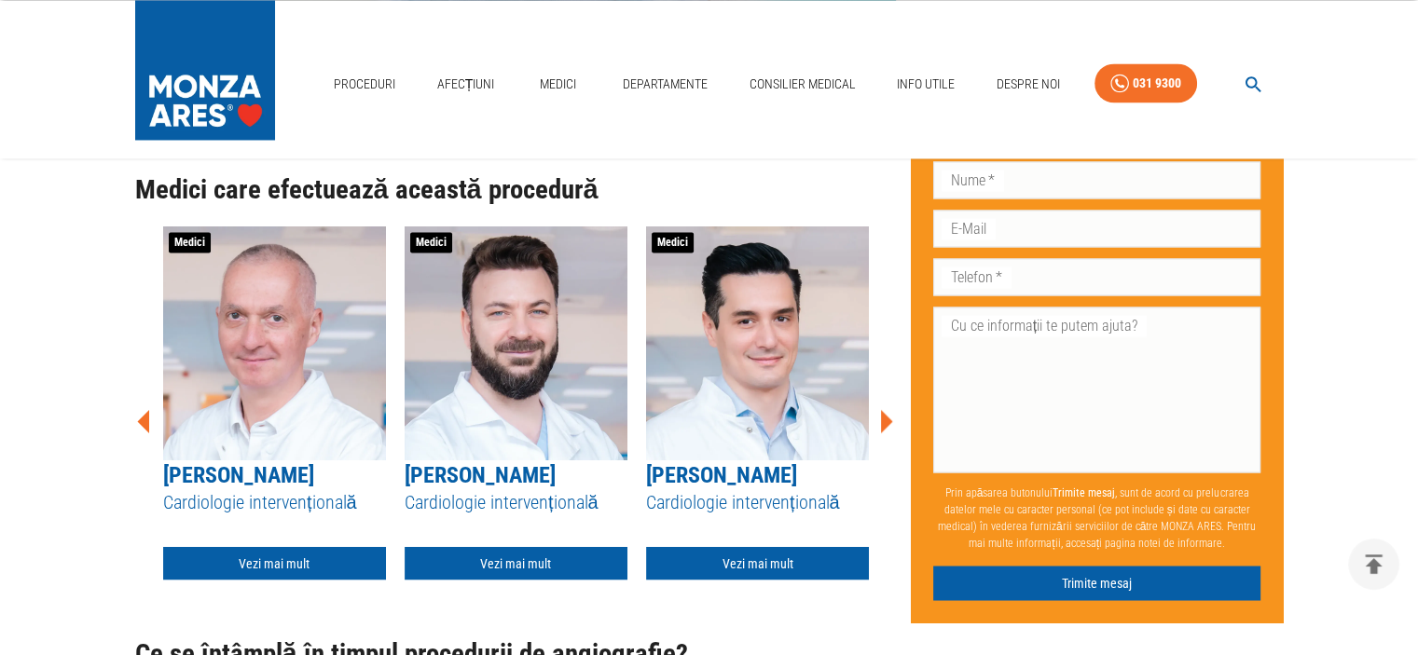
click at [884, 417] on icon at bounding box center [887, 421] width 12 height 23
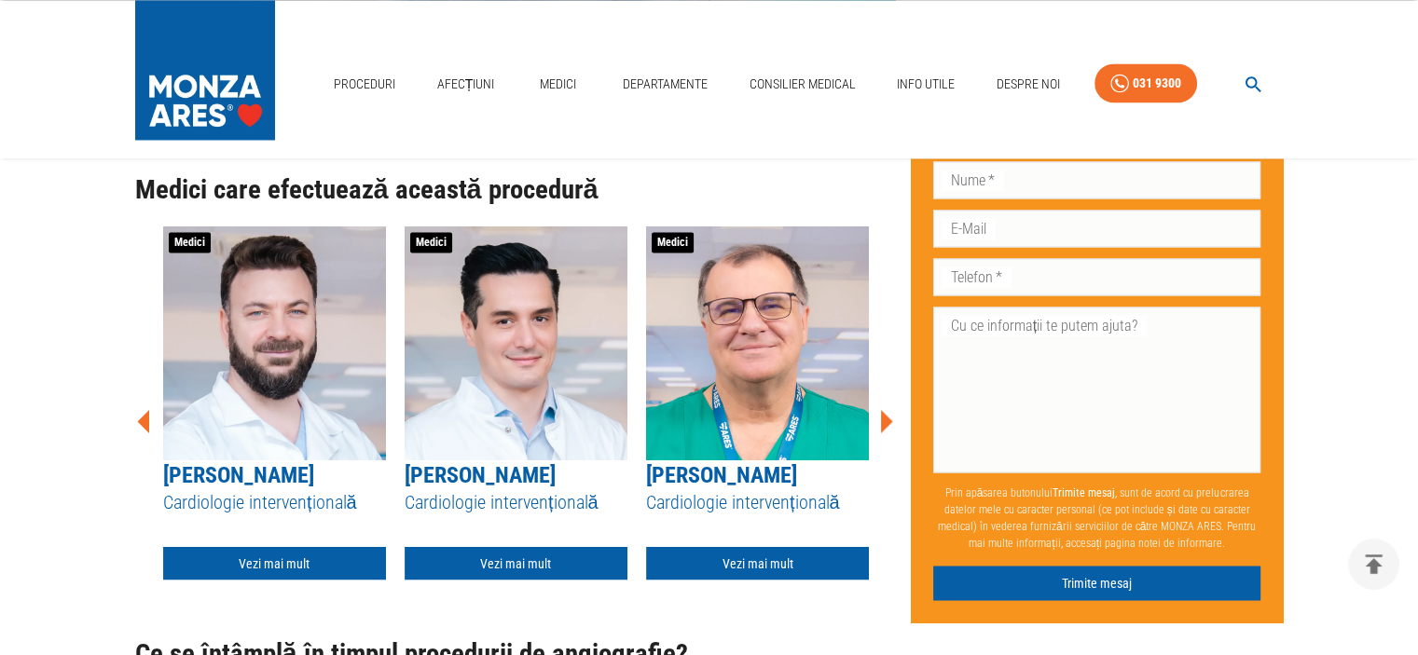
click at [884, 417] on icon at bounding box center [887, 421] width 12 height 23
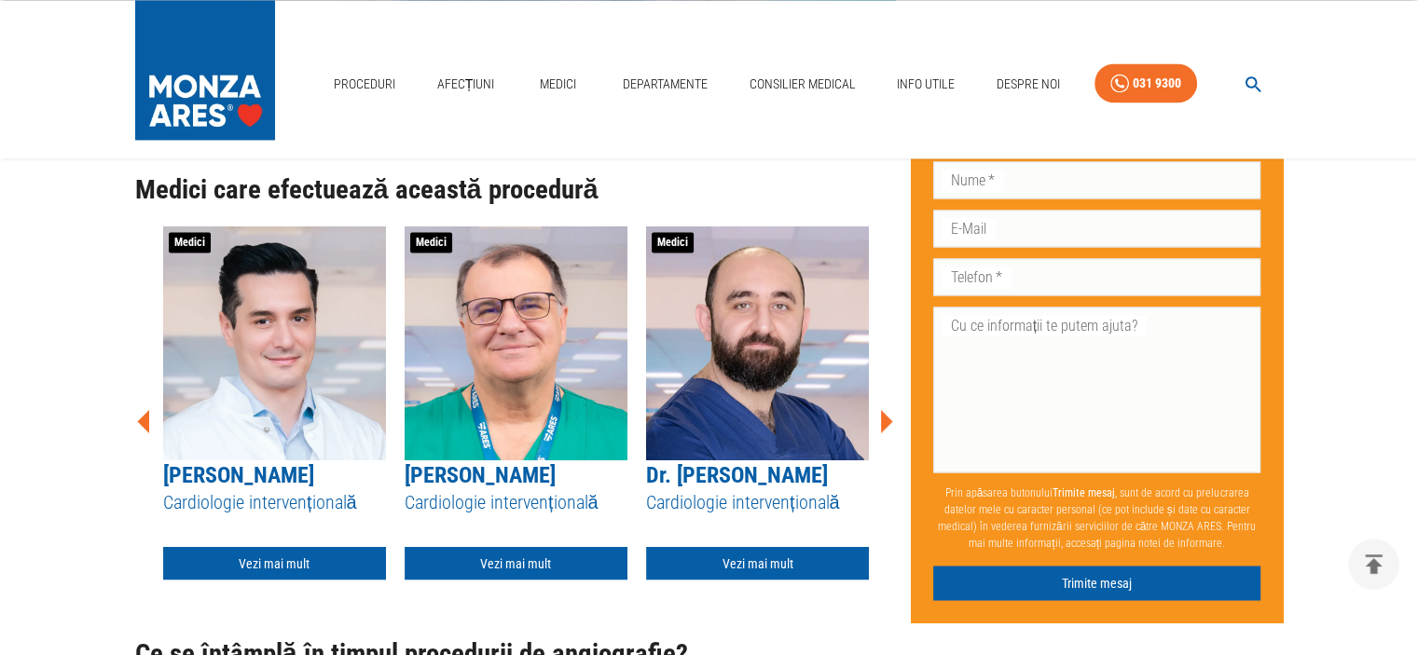
click at [884, 417] on icon at bounding box center [887, 421] width 12 height 23
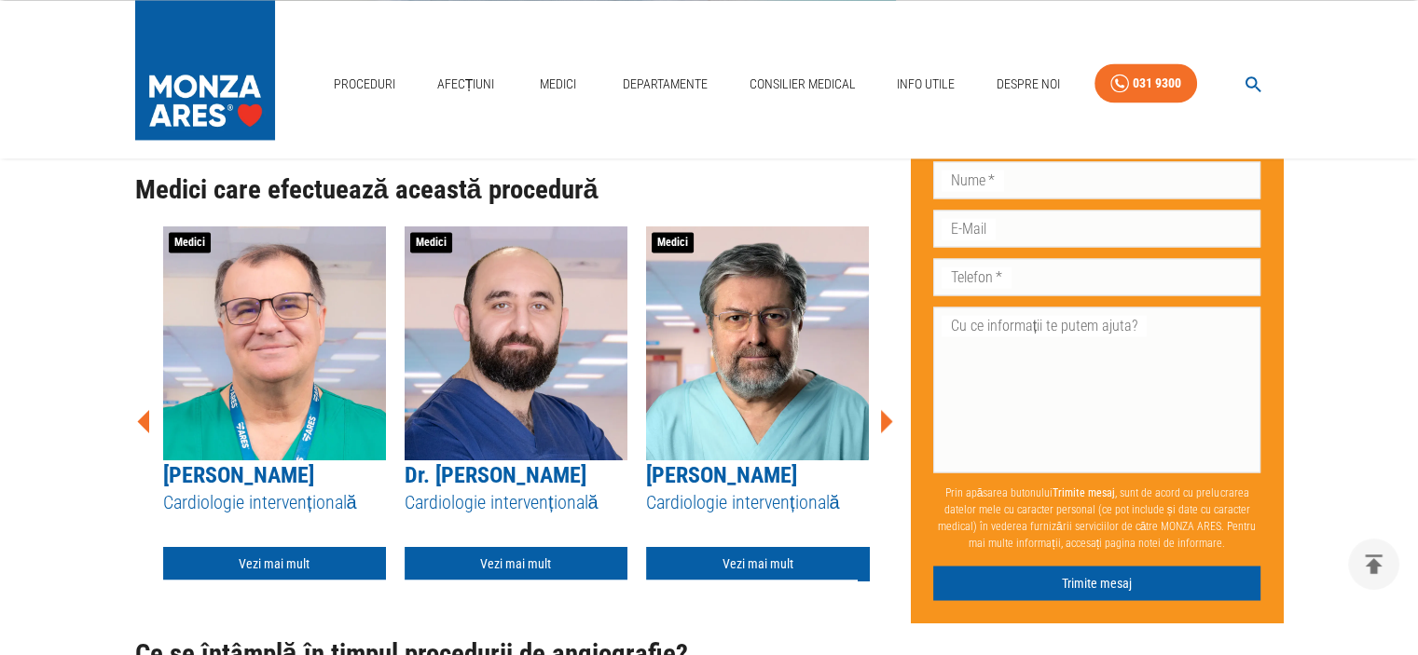
click at [884, 417] on icon at bounding box center [887, 421] width 12 height 23
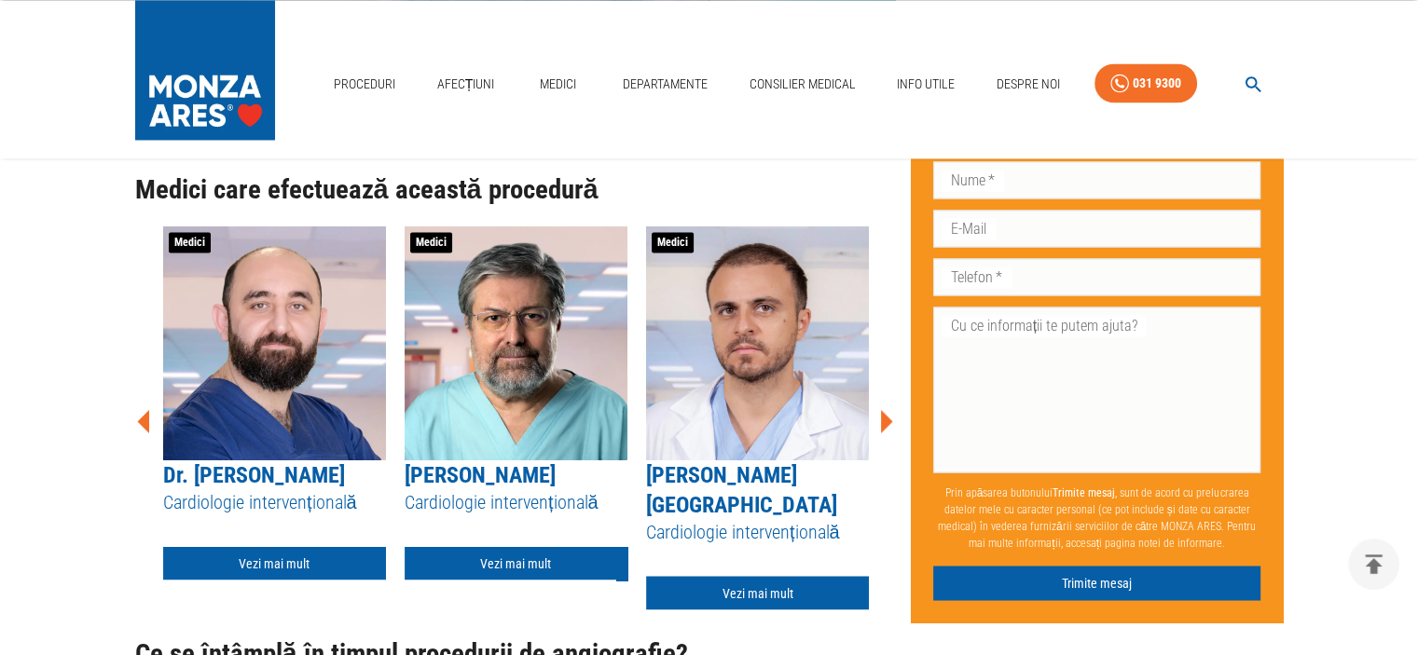
click at [884, 417] on icon at bounding box center [887, 421] width 12 height 23
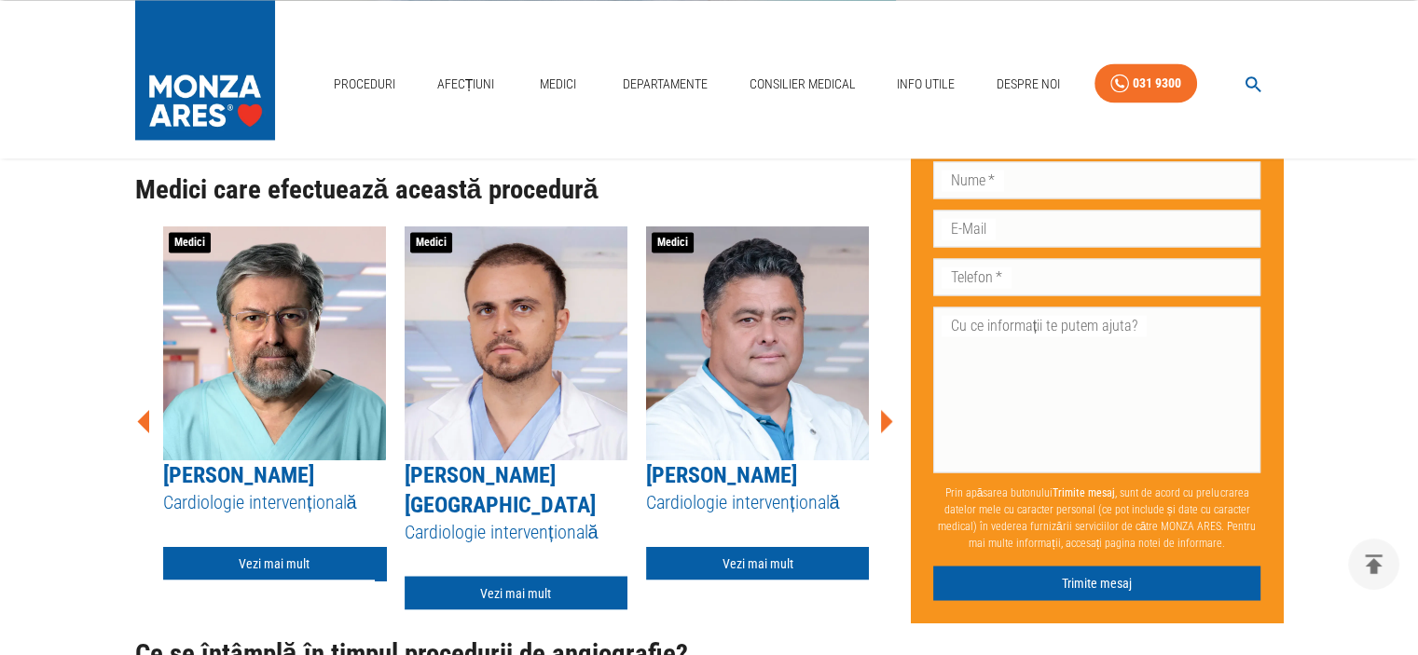
click at [884, 417] on icon at bounding box center [887, 421] width 12 height 23
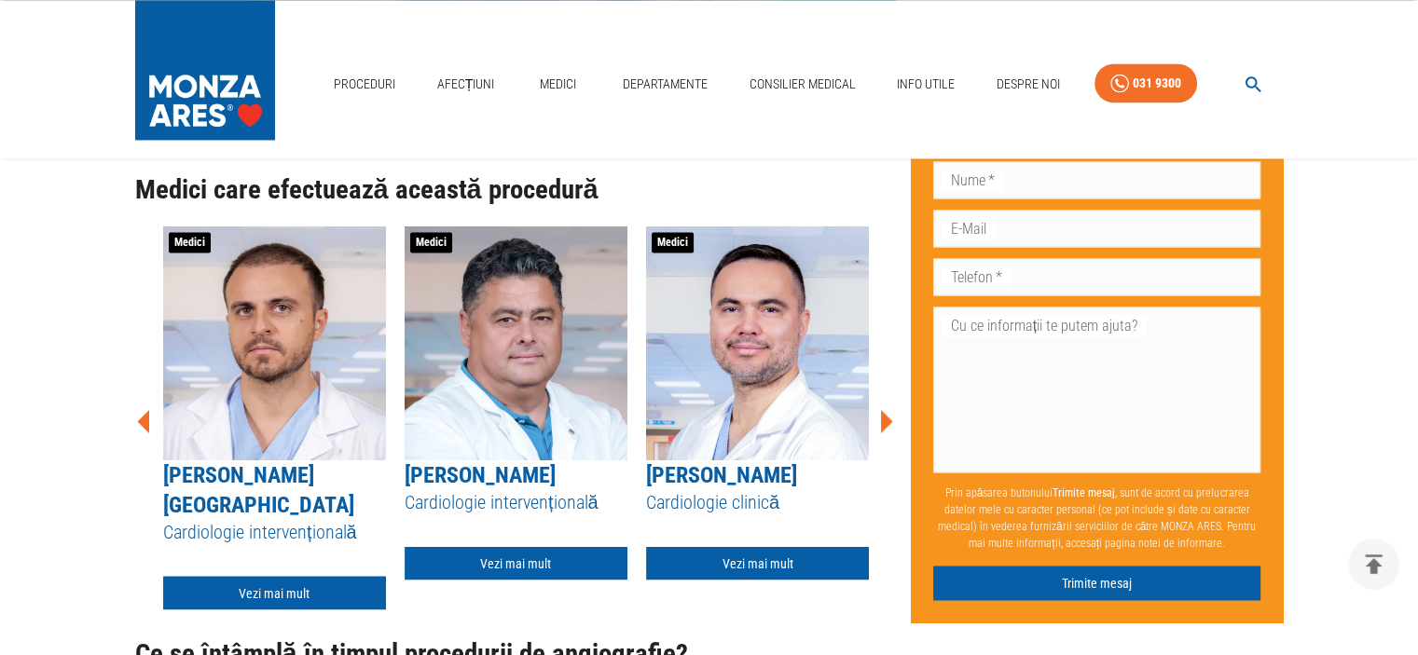
click at [884, 417] on icon at bounding box center [887, 421] width 12 height 23
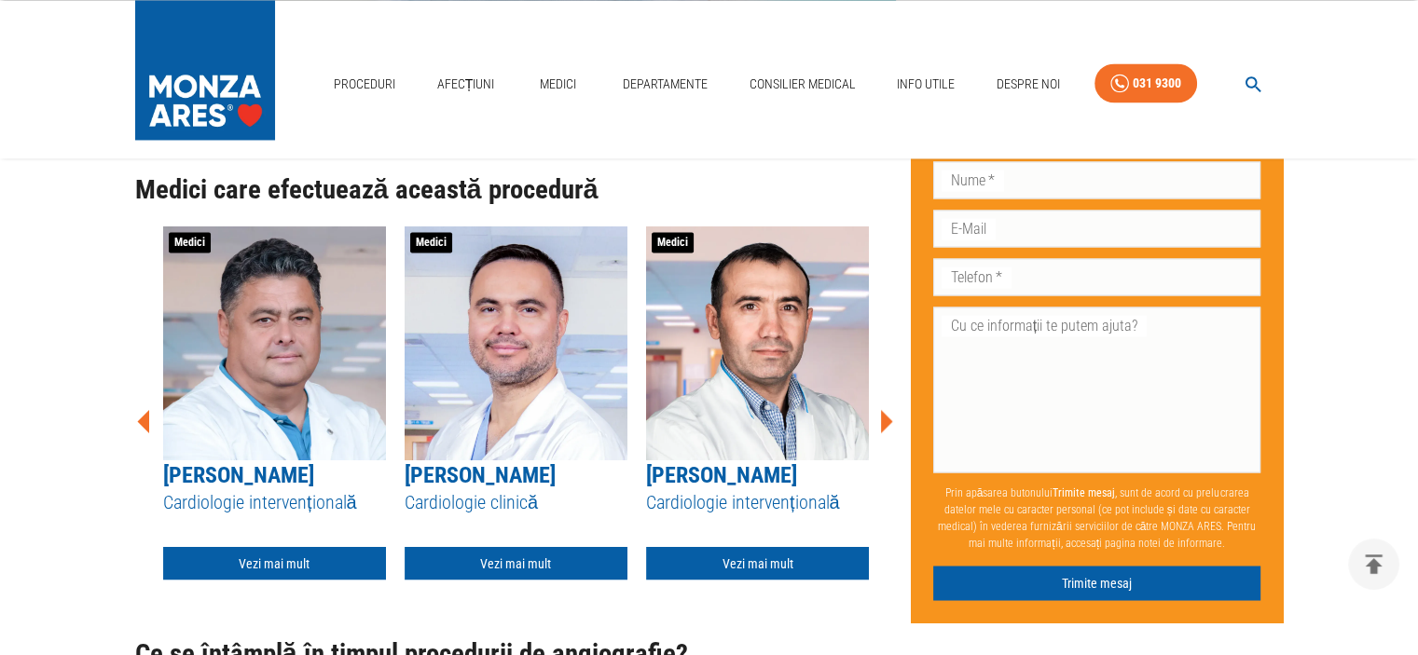
click at [884, 417] on icon at bounding box center [887, 421] width 12 height 23
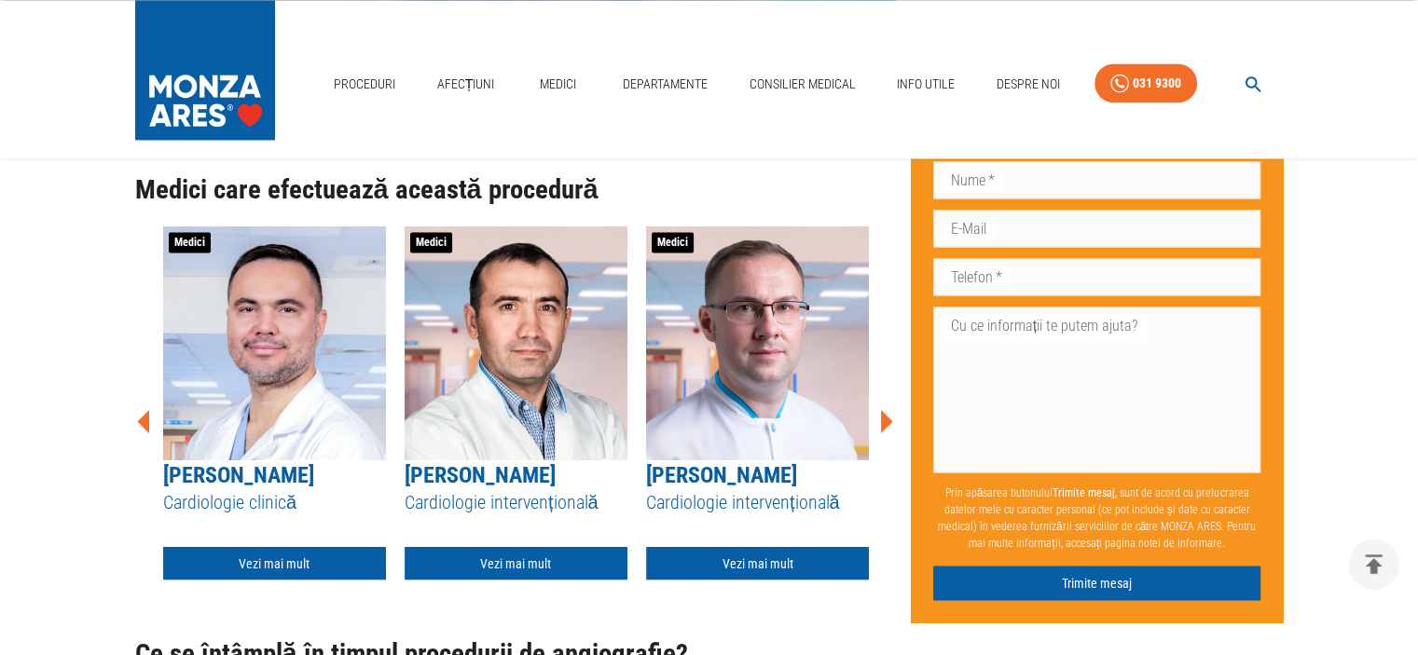
click at [880, 428] on icon at bounding box center [886, 421] width 56 height 56
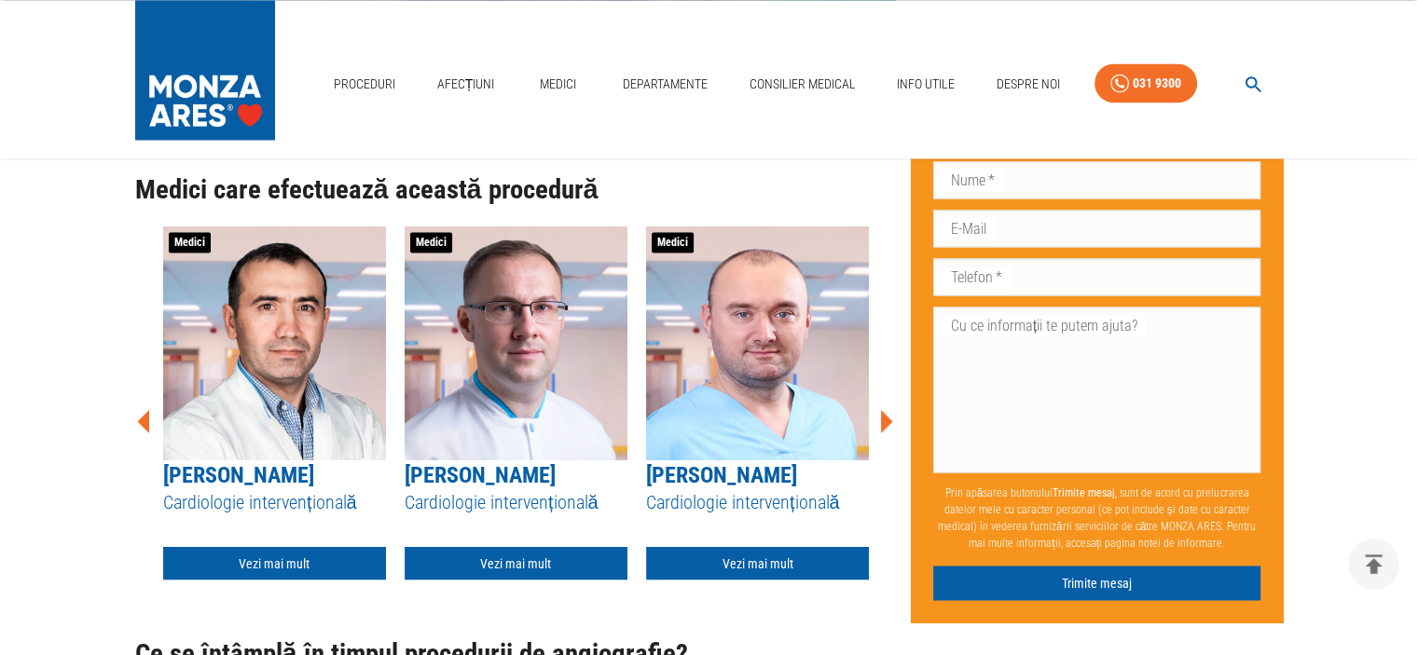
click at [882, 424] on icon at bounding box center [887, 421] width 12 height 23
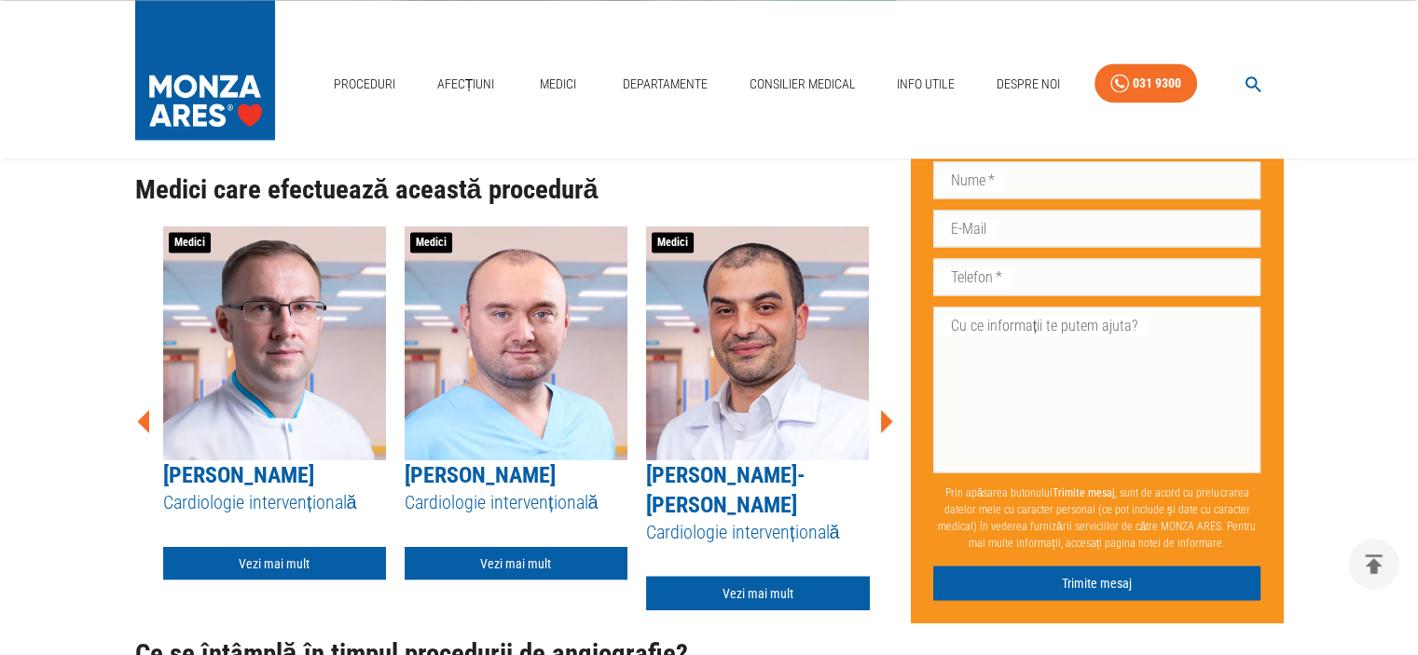
click at [882, 424] on icon at bounding box center [887, 421] width 12 height 23
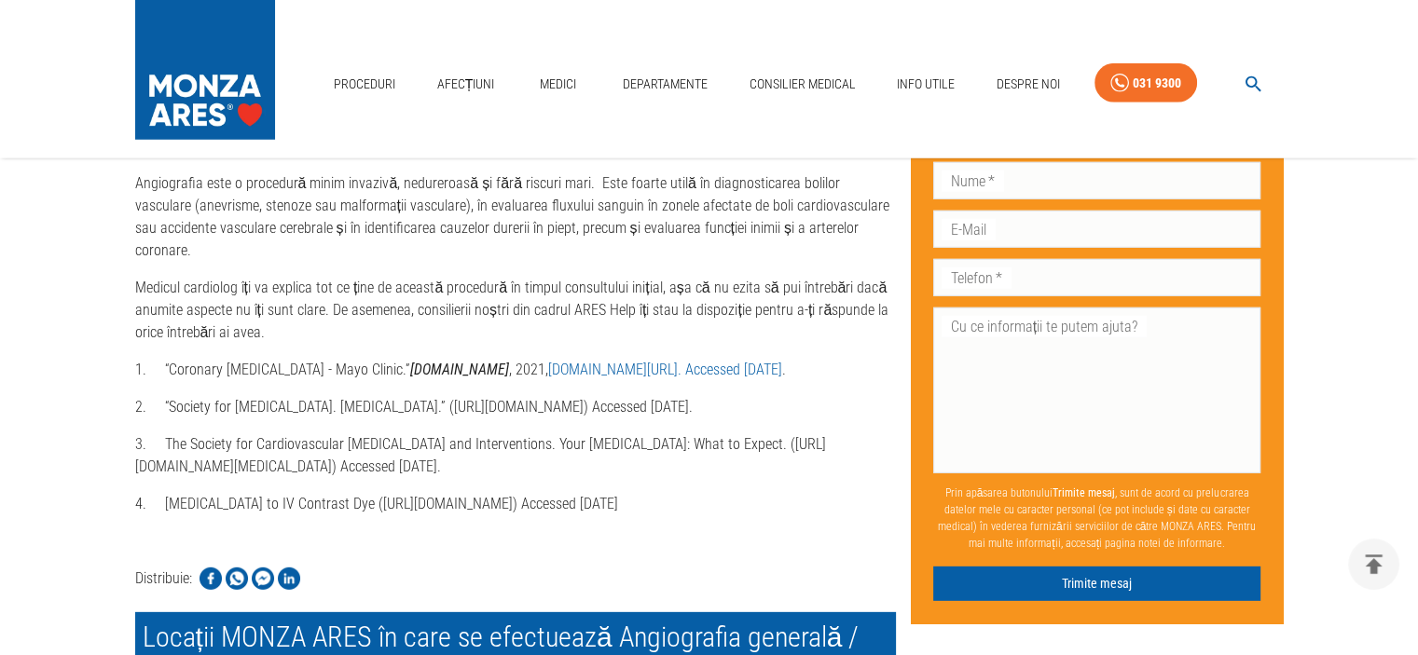
scroll to position [5281, 0]
